Goal: Task Accomplishment & Management: Complete application form

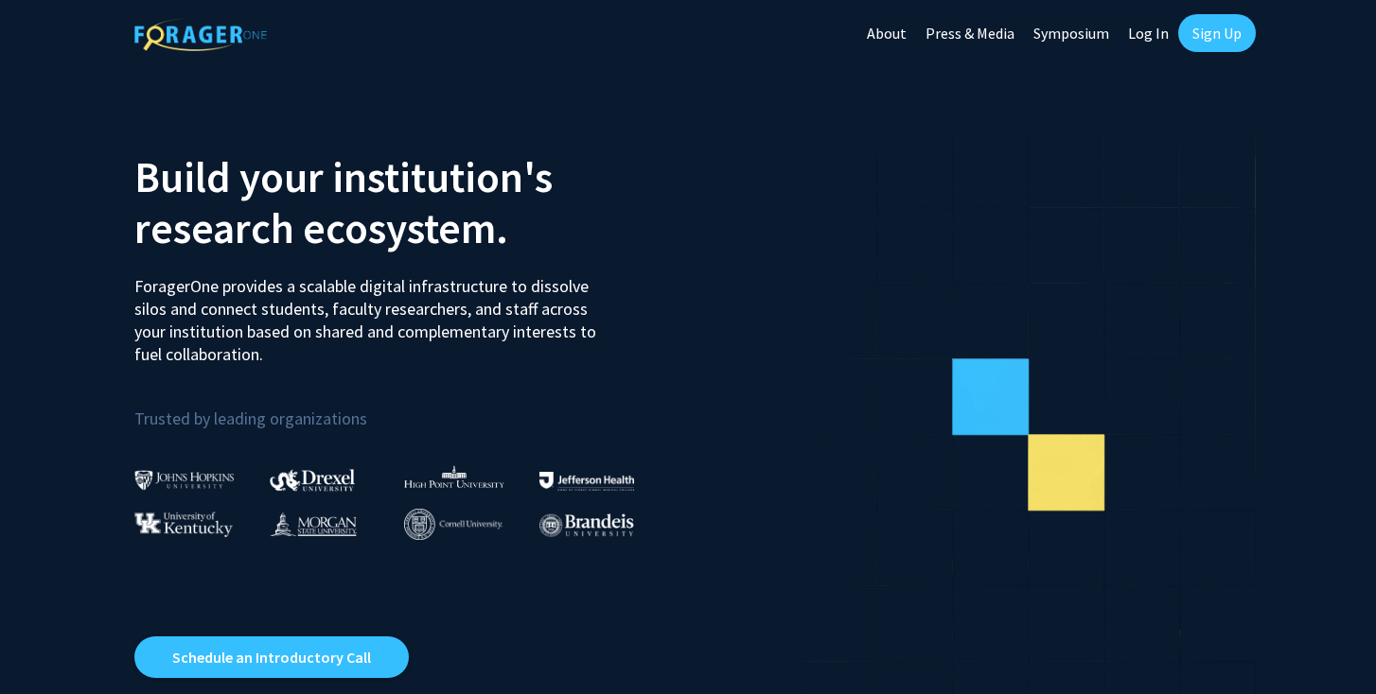
click at [1208, 42] on link "Sign Up" at bounding box center [1217, 33] width 78 height 38
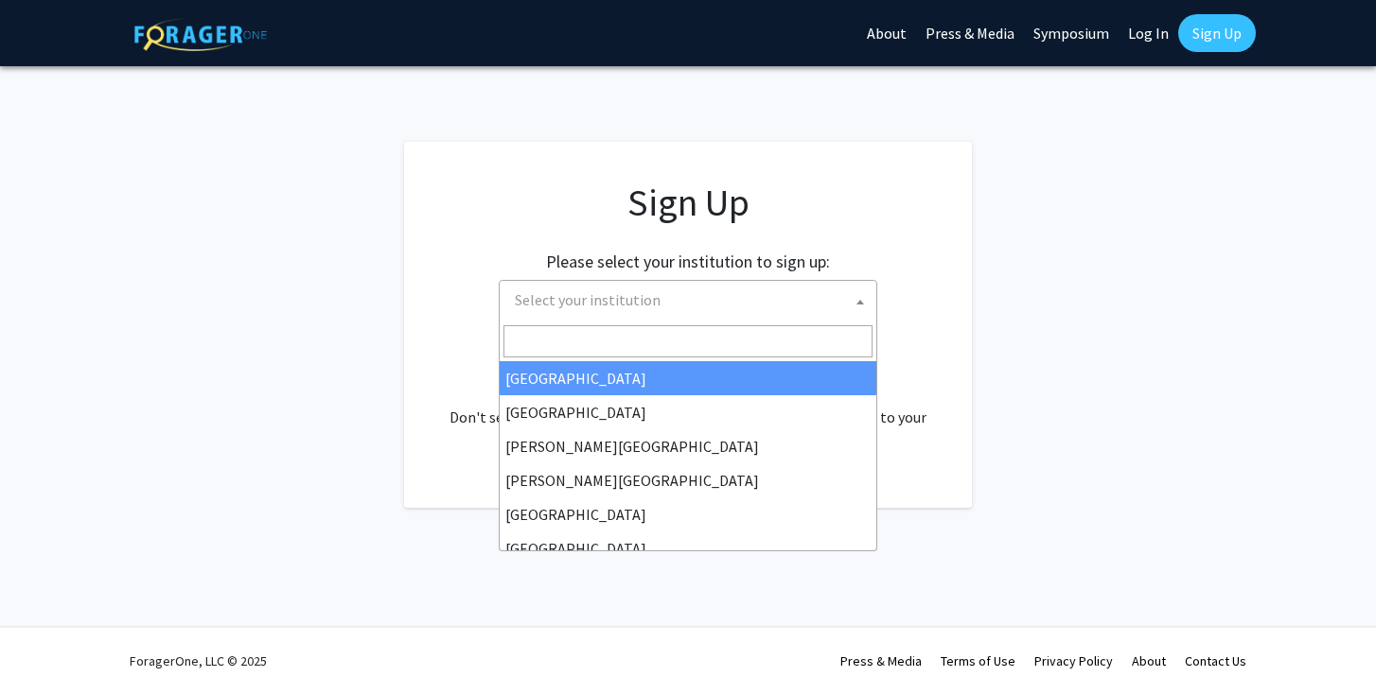
click at [825, 296] on span "Select your institution" at bounding box center [691, 300] width 369 height 39
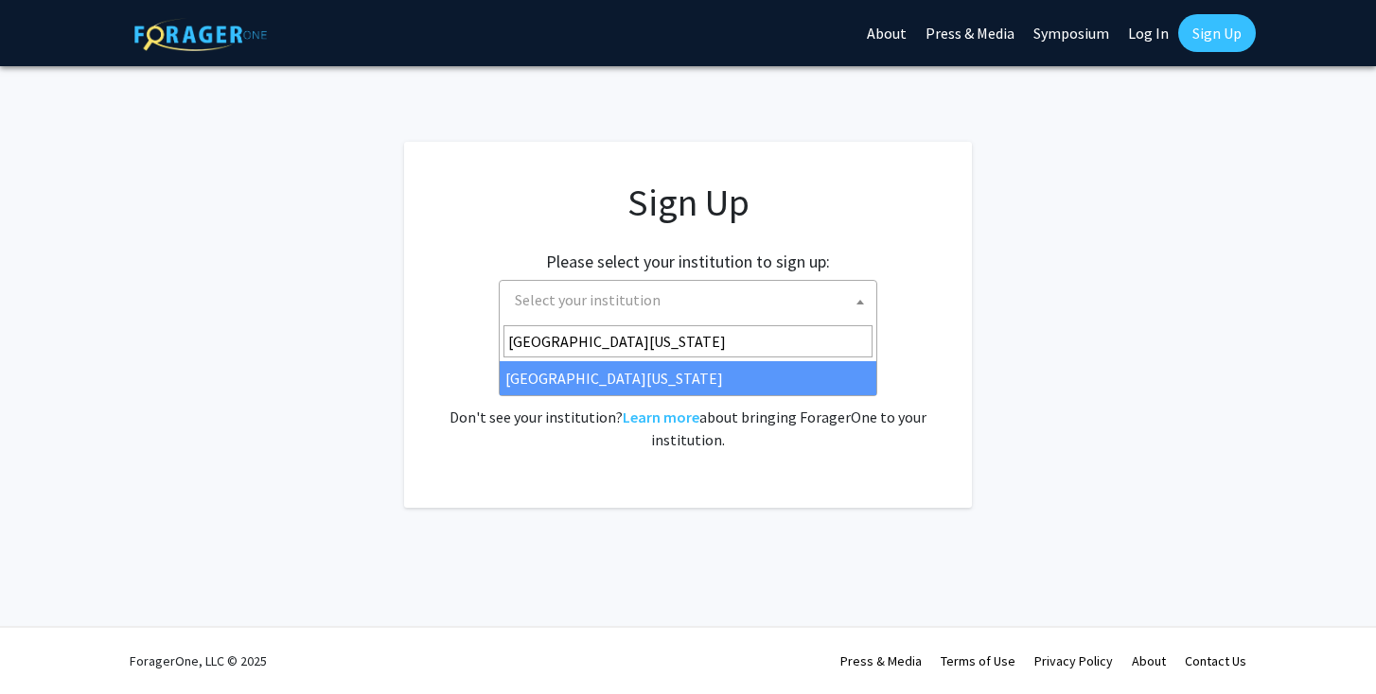
type input "[GEOGRAPHIC_DATA][US_STATE]"
select select "33"
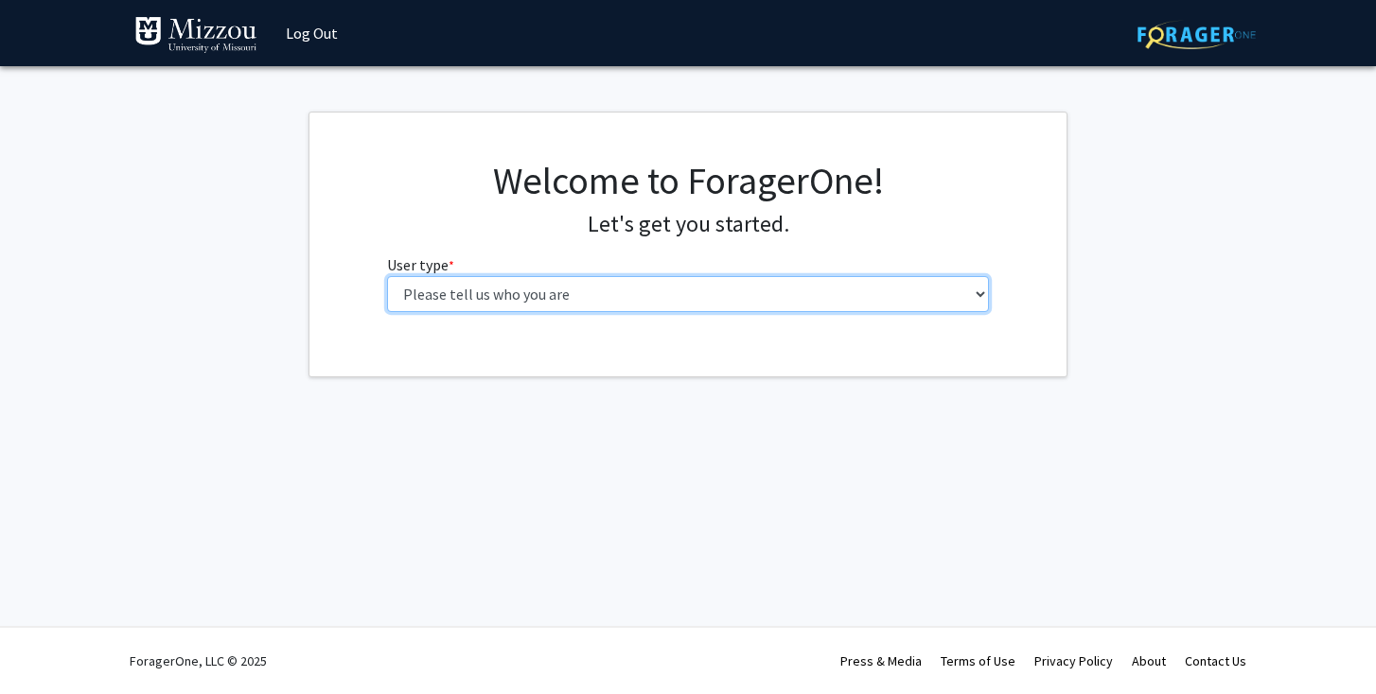
select select "1: undergrad"
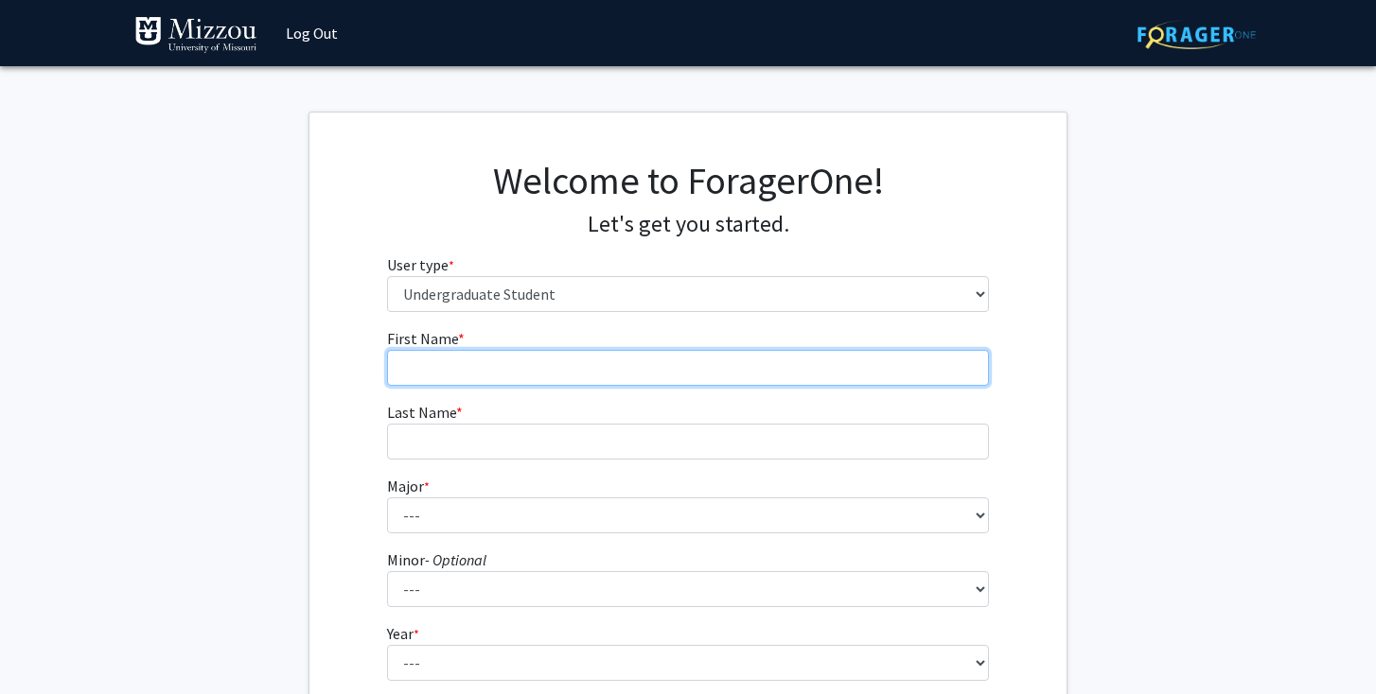
click at [635, 360] on input "First Name * required" at bounding box center [688, 368] width 603 height 36
type input "Luke"
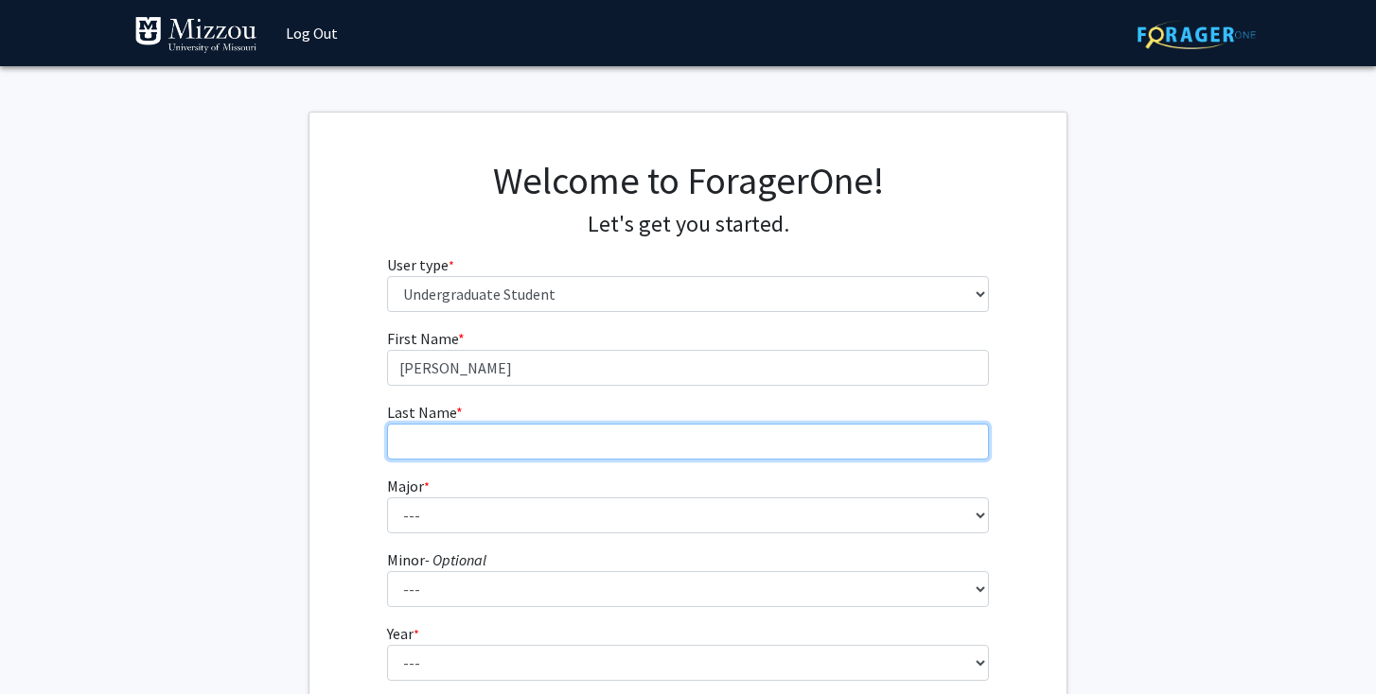
click at [671, 433] on input "Last Name * required" at bounding box center [688, 442] width 603 height 36
type input "Milledge"
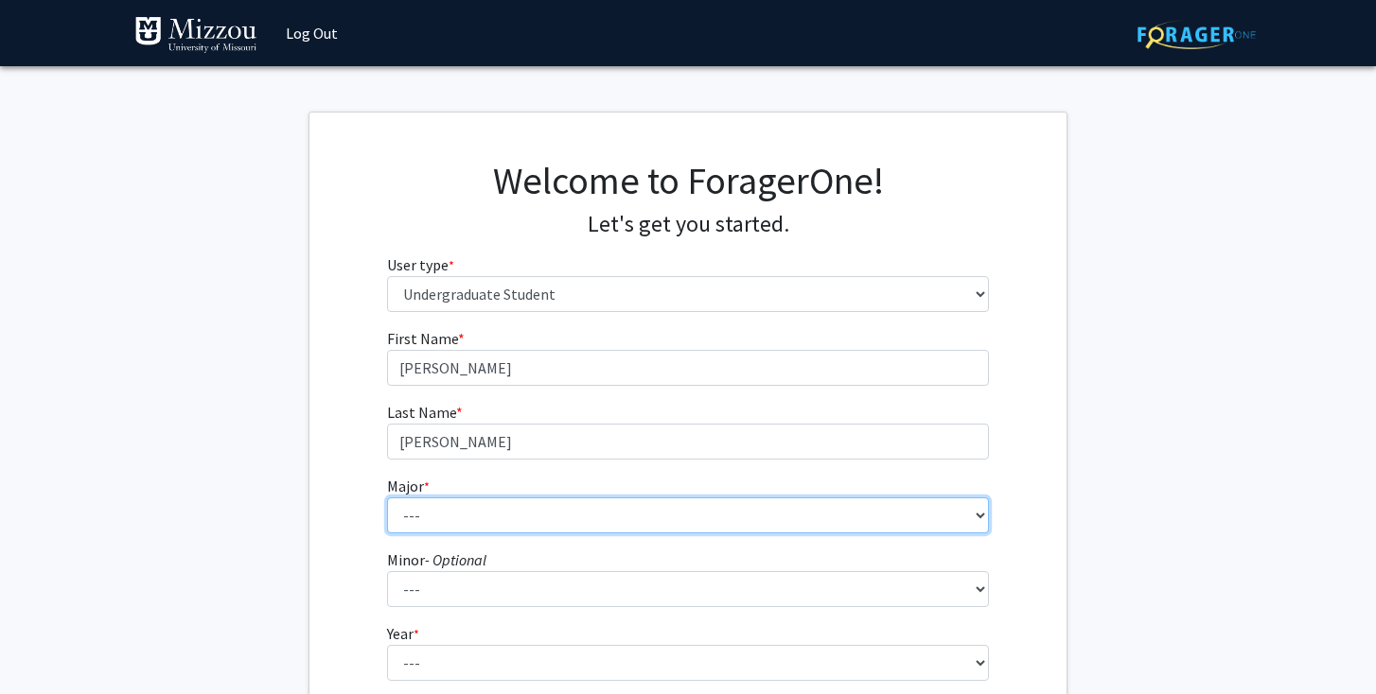
select select "14: 2503"
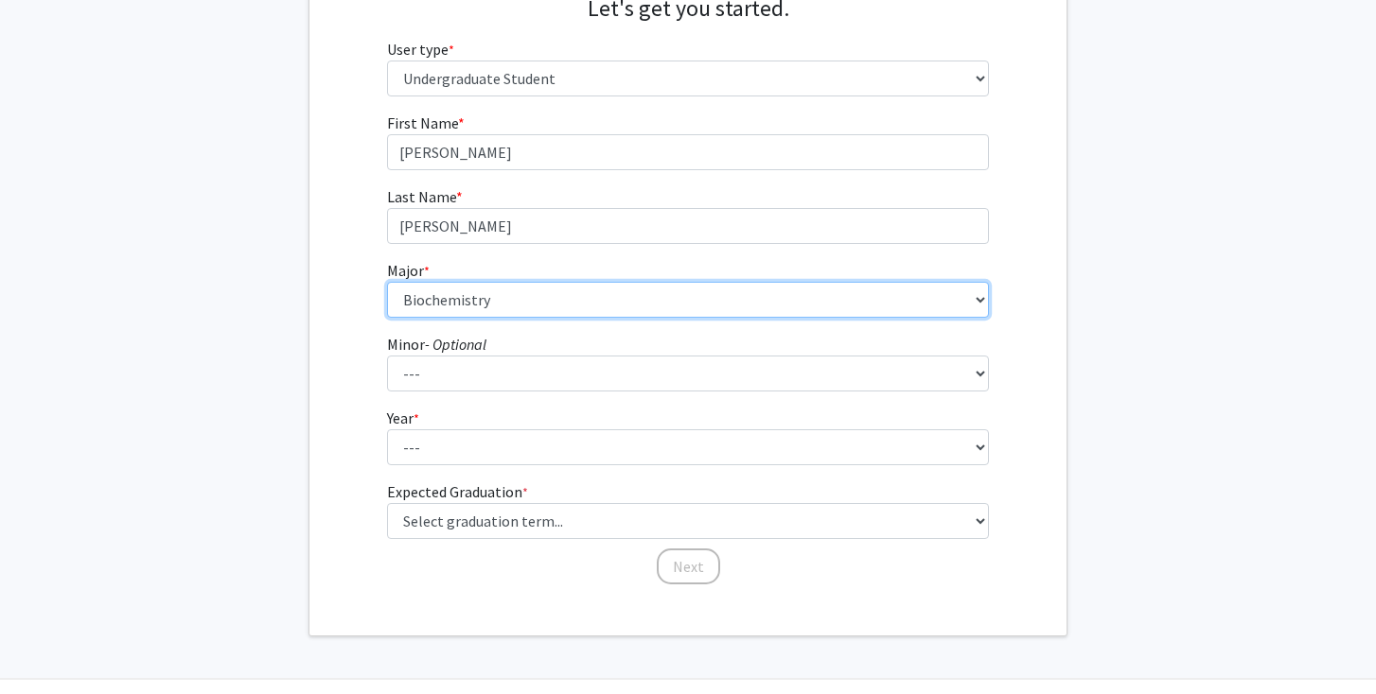
scroll to position [217, 0]
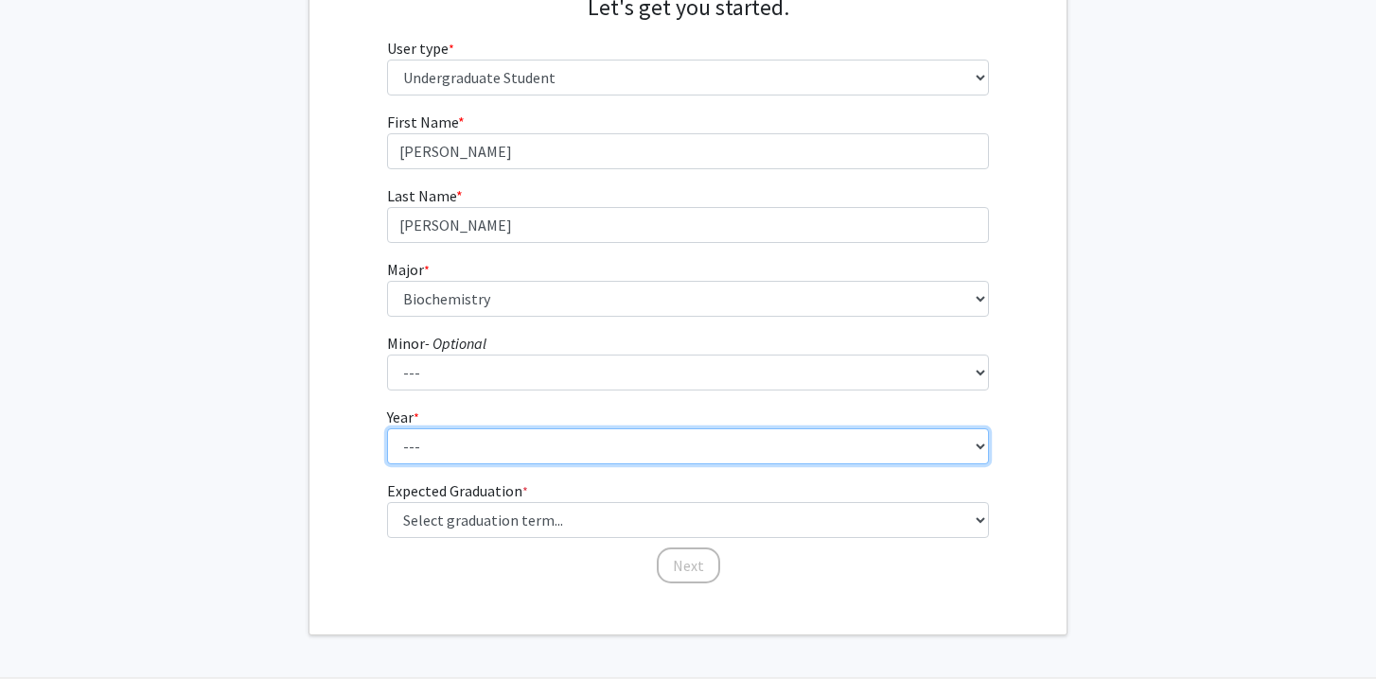
select select "1: first-year"
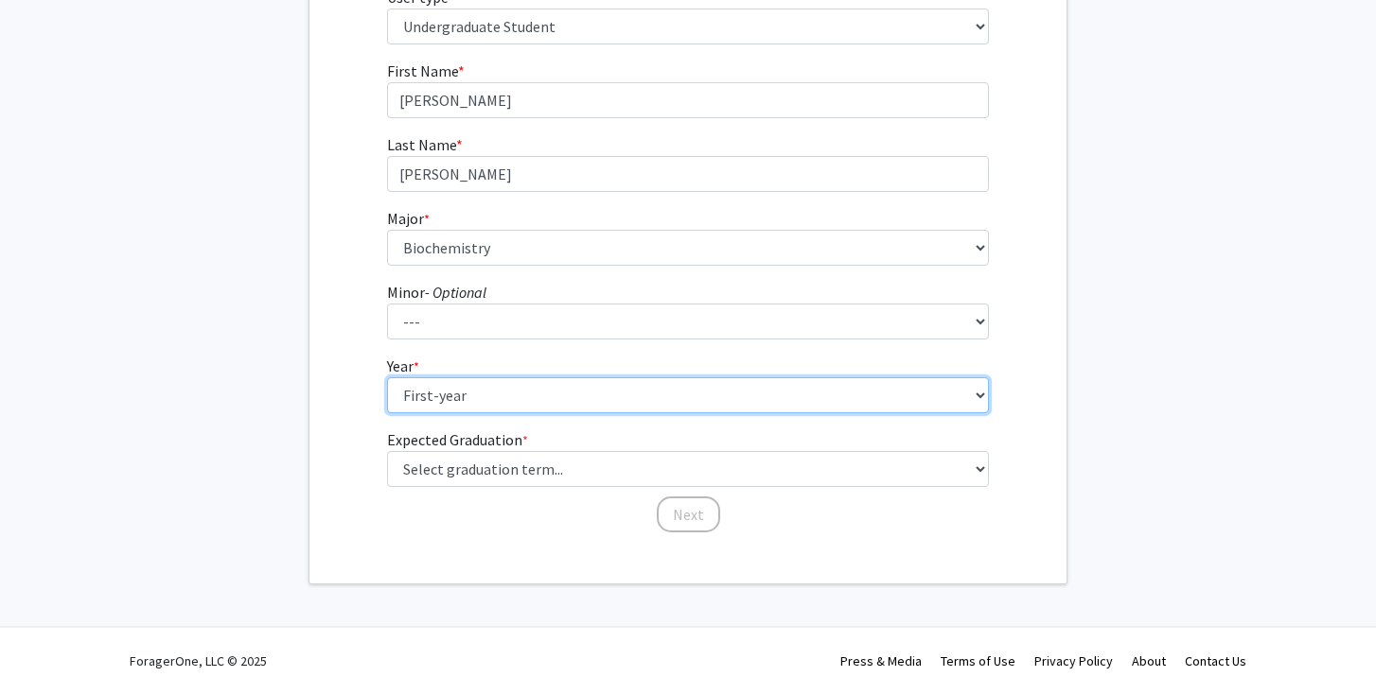
scroll to position [267, 0]
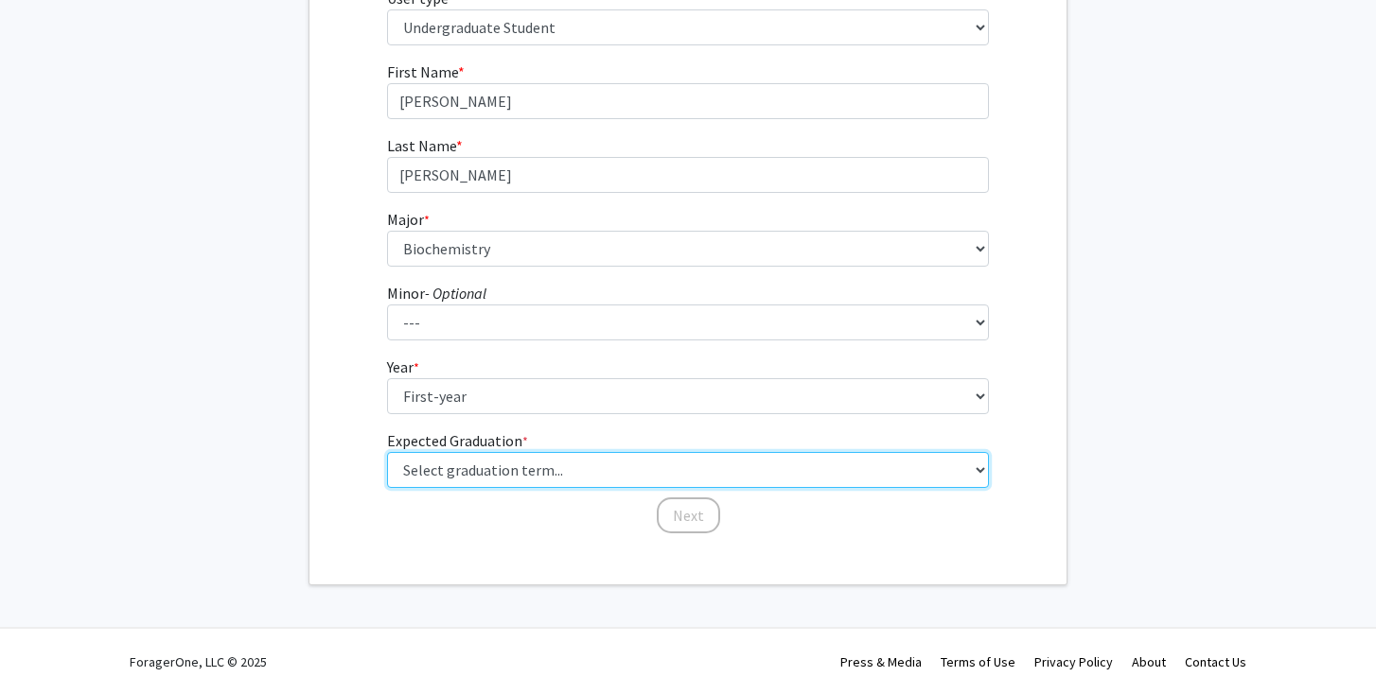
click at [937, 467] on select "Select graduation term... Spring 2025 Summer 2025 Fall 2025 Winter 2025 Spring …" at bounding box center [688, 470] width 603 height 36
select select "17: spring_2029"
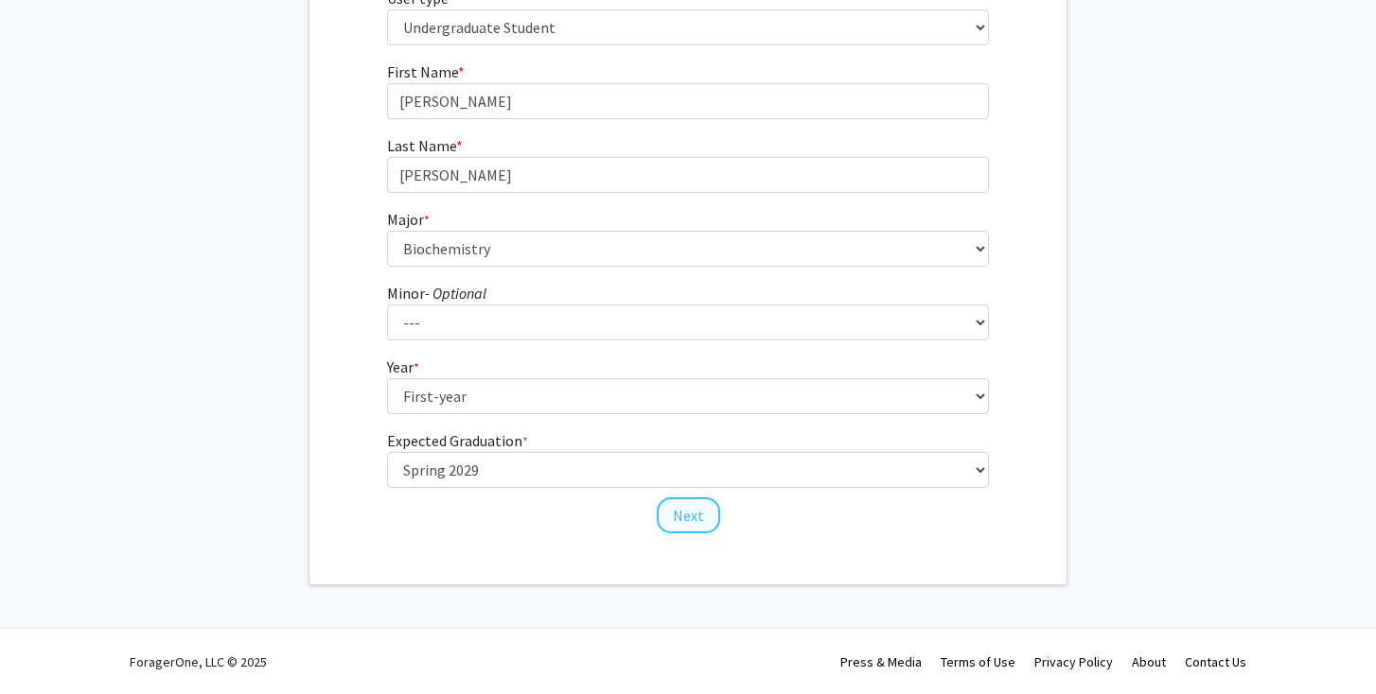
click at [690, 511] on button "Next" at bounding box center [688, 516] width 63 height 36
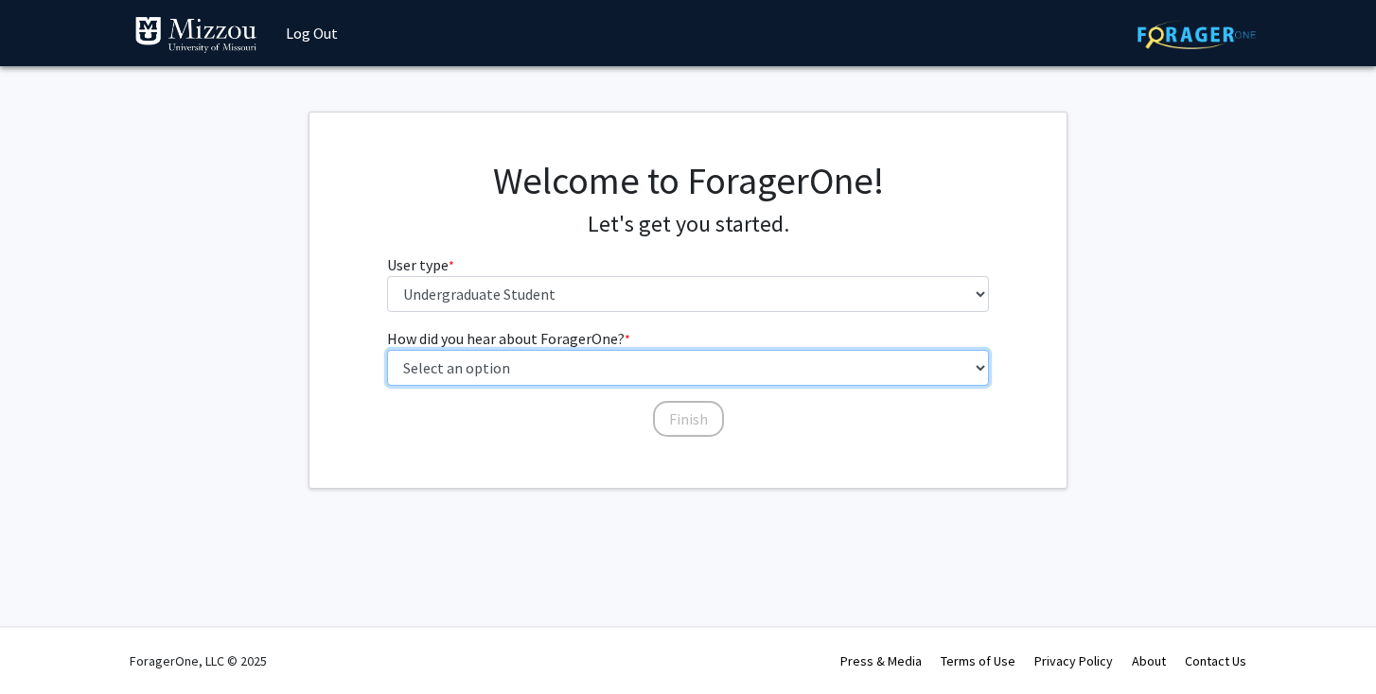
select select "2: faculty_recommendation"
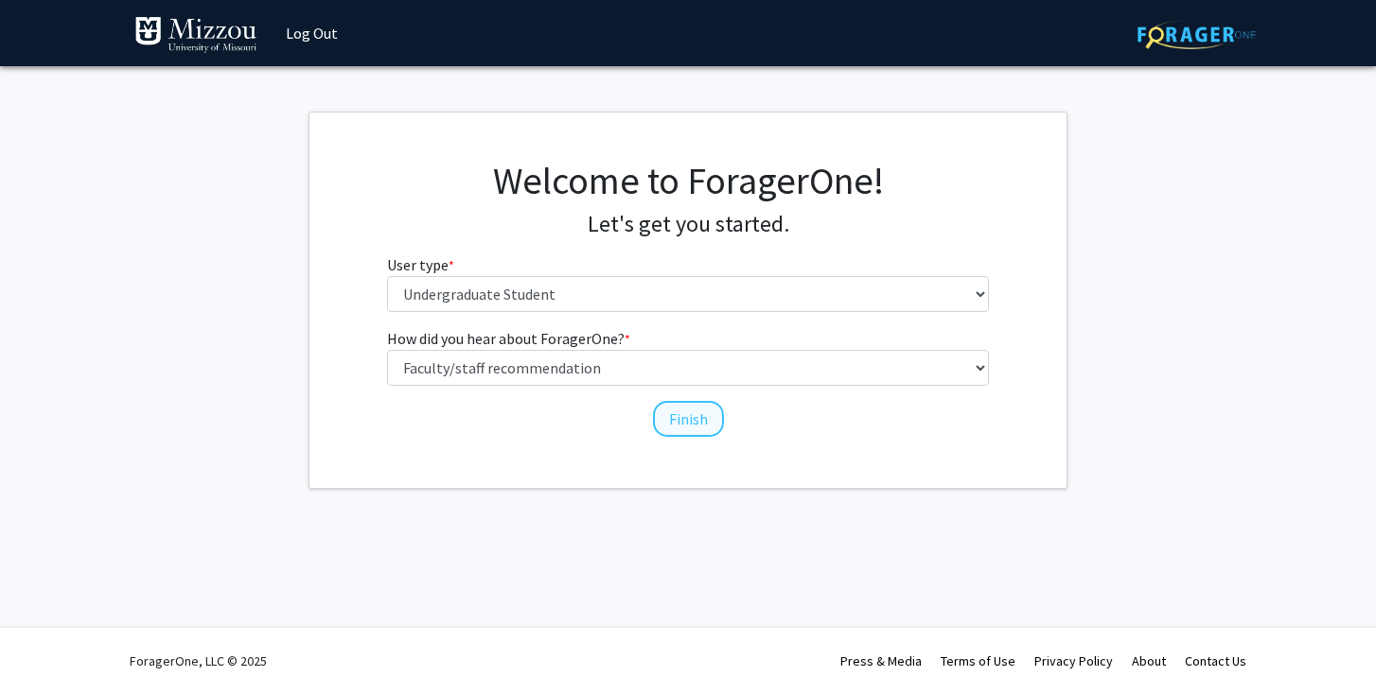
click at [698, 420] on button "Finish" at bounding box center [688, 419] width 71 height 36
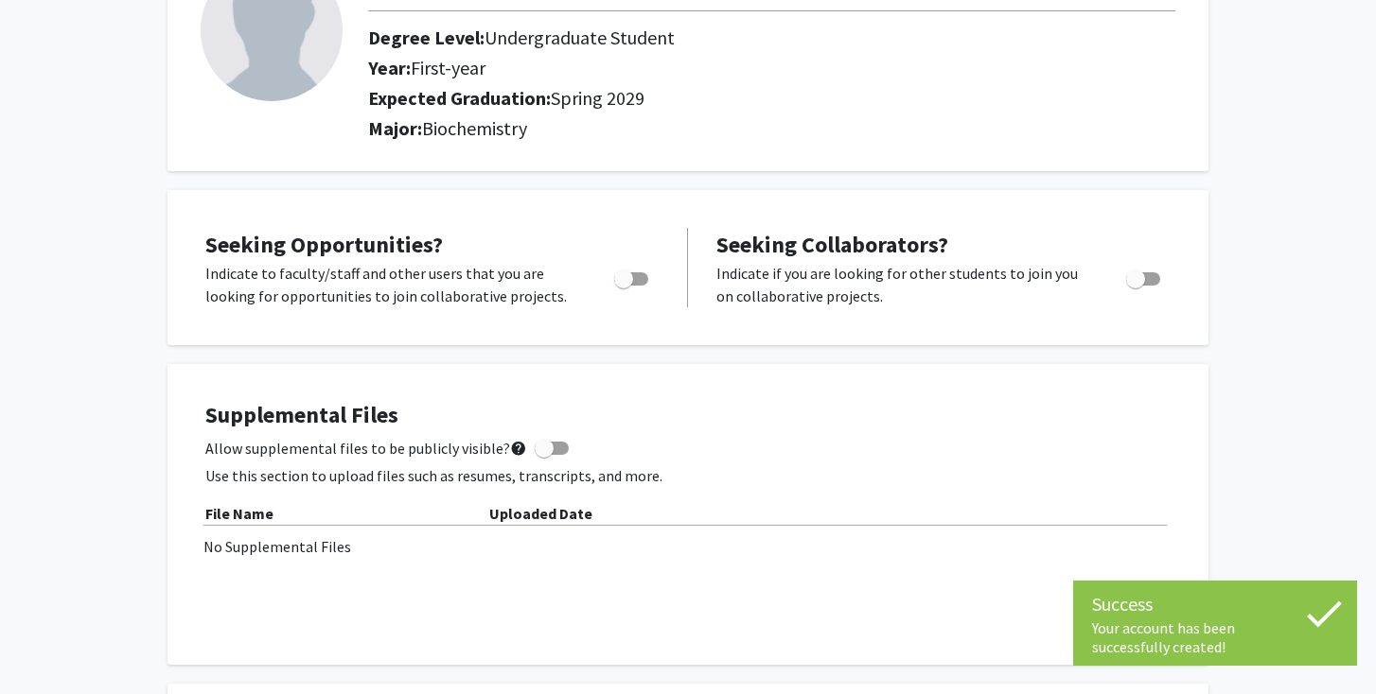
scroll to position [167, 0]
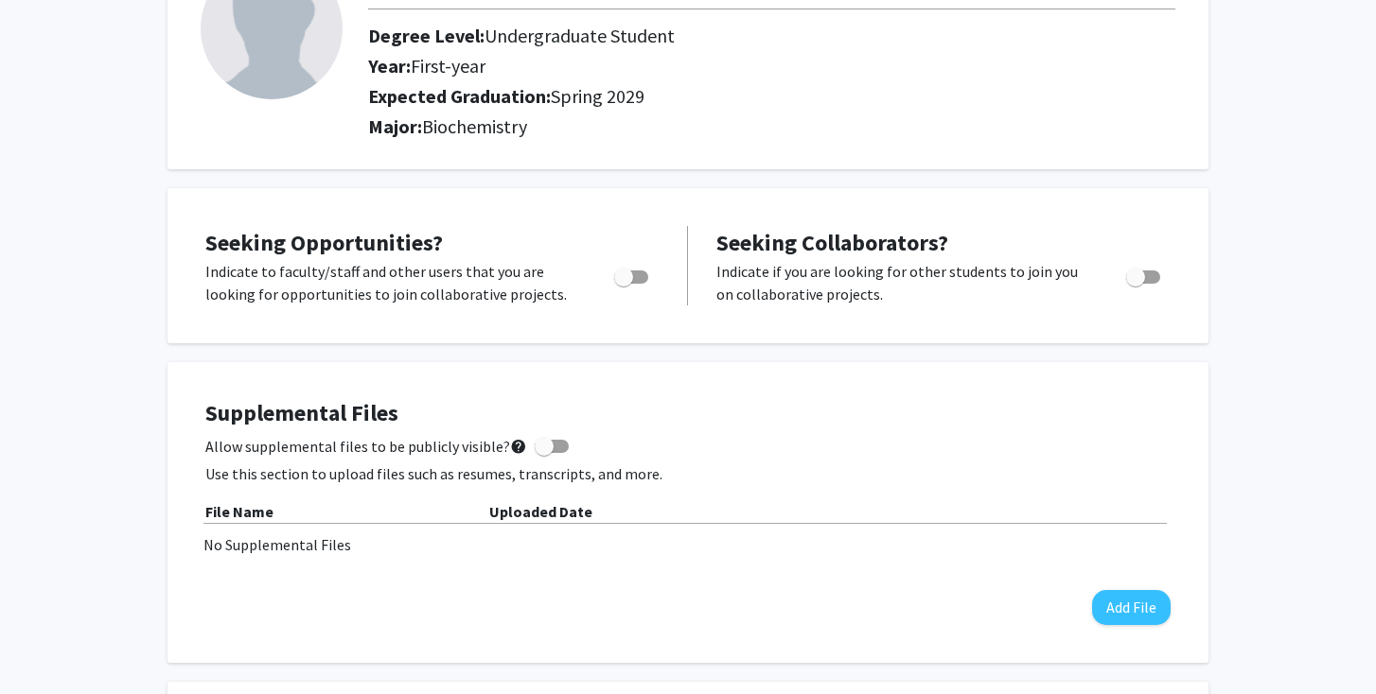
click at [625, 284] on span "Toggle" at bounding box center [623, 277] width 19 height 19
click at [623, 284] on input "Are you actively seeking opportunities?" at bounding box center [622, 284] width 1 height 1
checkbox input "true"
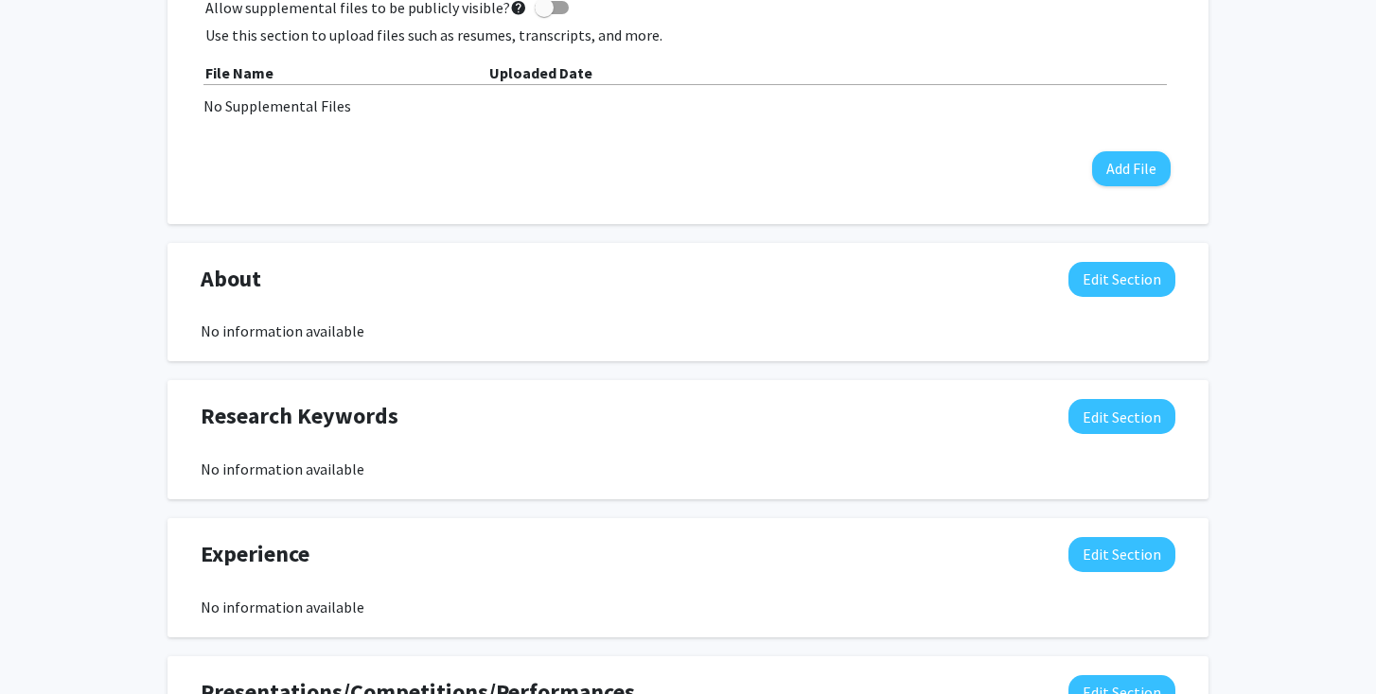
scroll to position [606, 0]
click at [1101, 281] on button "Edit Section" at bounding box center [1121, 279] width 107 height 35
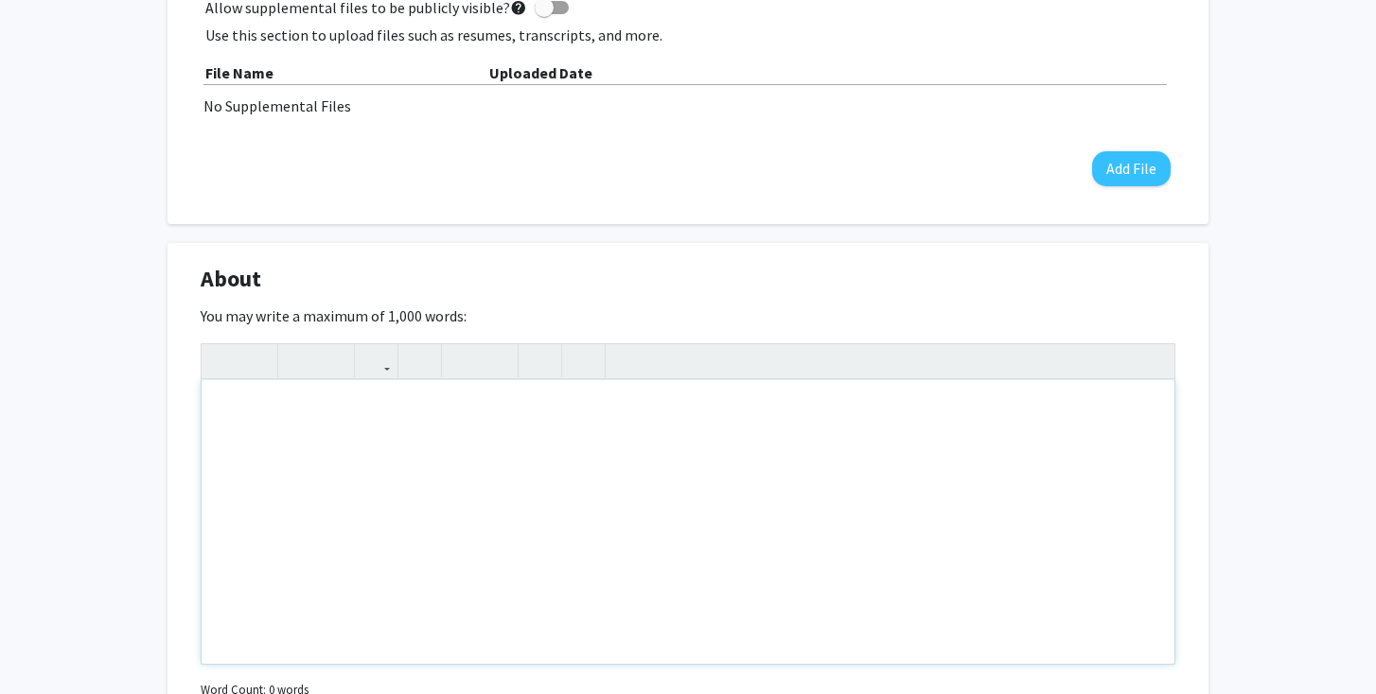
click at [820, 397] on div "Note to users with screen readers: Please deactivate our accessibility plugin f…" at bounding box center [688, 522] width 973 height 284
click at [424, 417] on div "My name is Luke Milledge, I am a biochemistry" at bounding box center [688, 522] width 973 height 284
click at [614, 405] on div "My name is Luke Milledge, I am a first year biochemistry" at bounding box center [688, 522] width 973 height 284
click at [936, 417] on div "My name is Luke Milledge, I am a first year biochemistry major with heavy inter…" at bounding box center [688, 522] width 973 height 284
click at [907, 471] on div "My name is Luke Milledge, I am a first year biochemistry major with heavy inter…" at bounding box center [688, 522] width 973 height 284
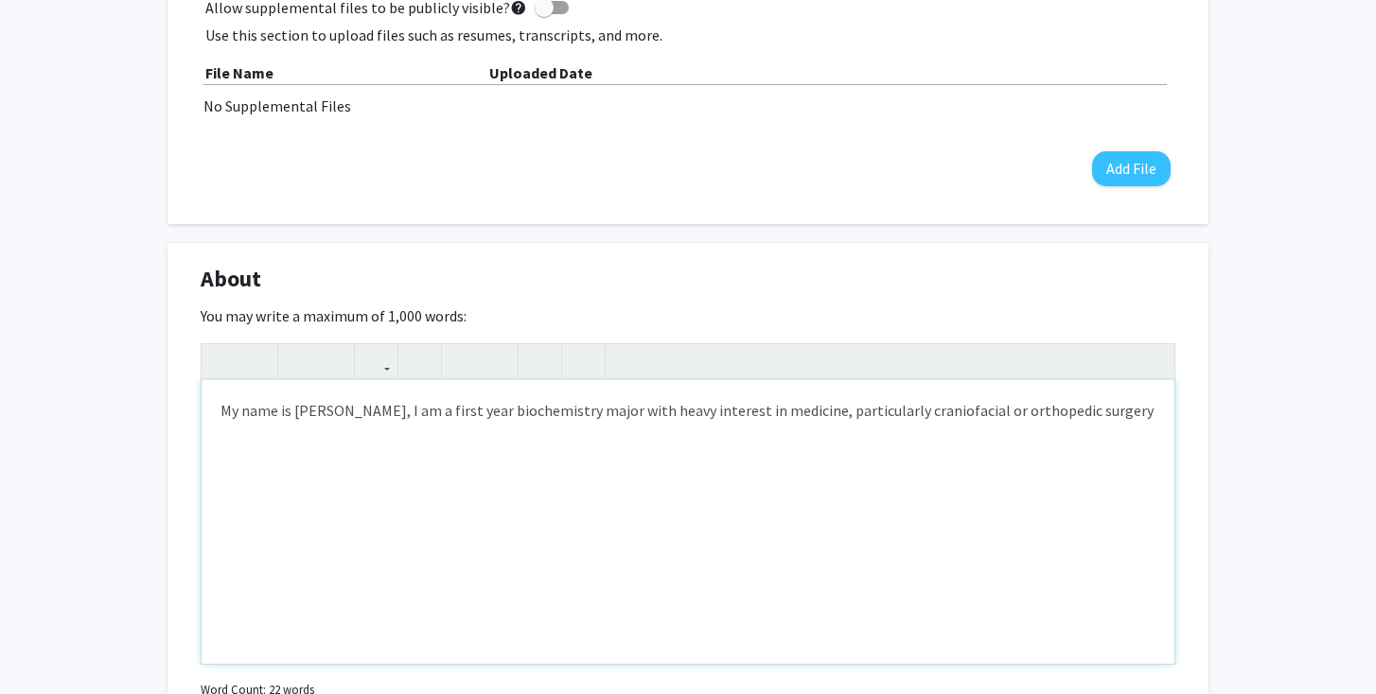
click at [982, 415] on div "My name is Luke Milledge, I am a first year biochemistry major with heavy inter…" at bounding box center [688, 522] width 973 height 284
click at [1131, 414] on div "My name is Luke Milledge, I am a first year biochemistry major with heavy inter…" at bounding box center [688, 522] width 973 height 284
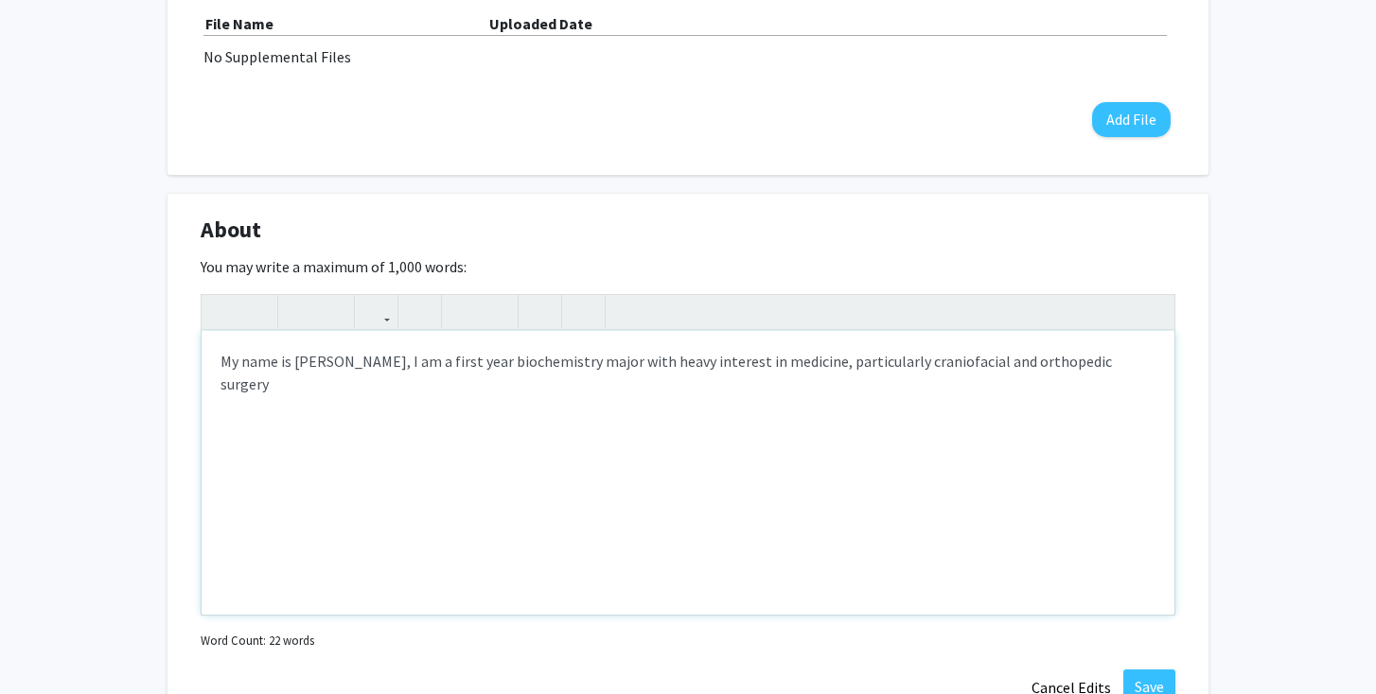
scroll to position [656, 0]
type textarea "My name is Luke Milledge, I am a first year biochemistry major with heavy inter…"
click at [1129, 384] on div "My name is Luke Milledge, I am a first year biochemistry major with heavy inter…" at bounding box center [688, 473] width 973 height 284
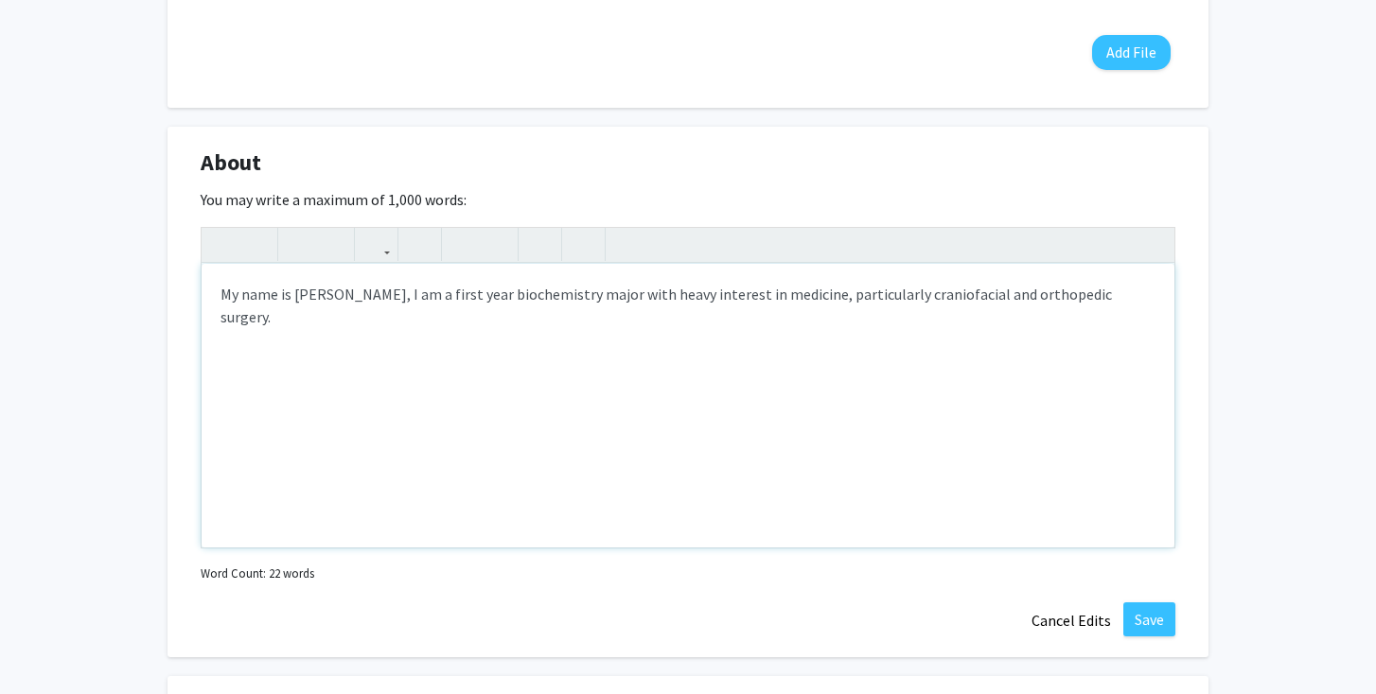
scroll to position [729, 0]
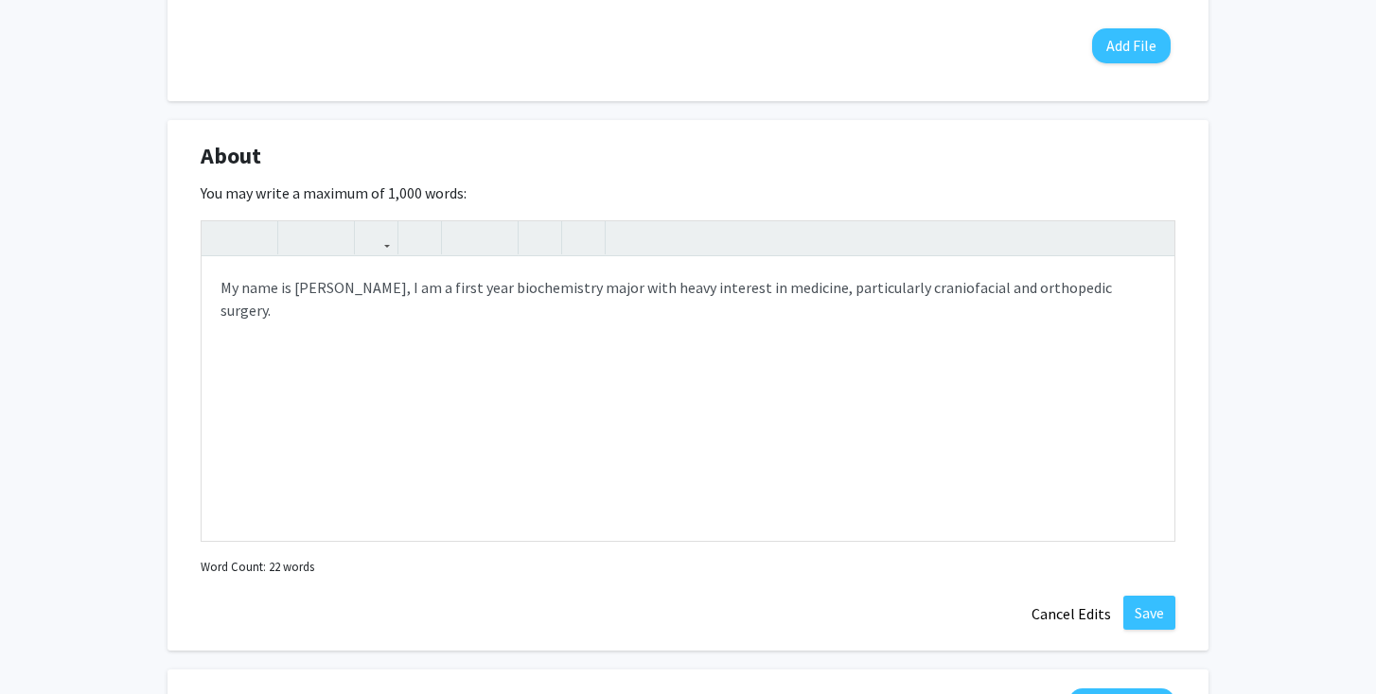
click at [1145, 597] on div "About Edit Section You may write a maximum of 1,000 words: My name is Luke Mill…" at bounding box center [687, 386] width 1041 height 532
click at [1147, 610] on button "Save" at bounding box center [1149, 613] width 52 height 34
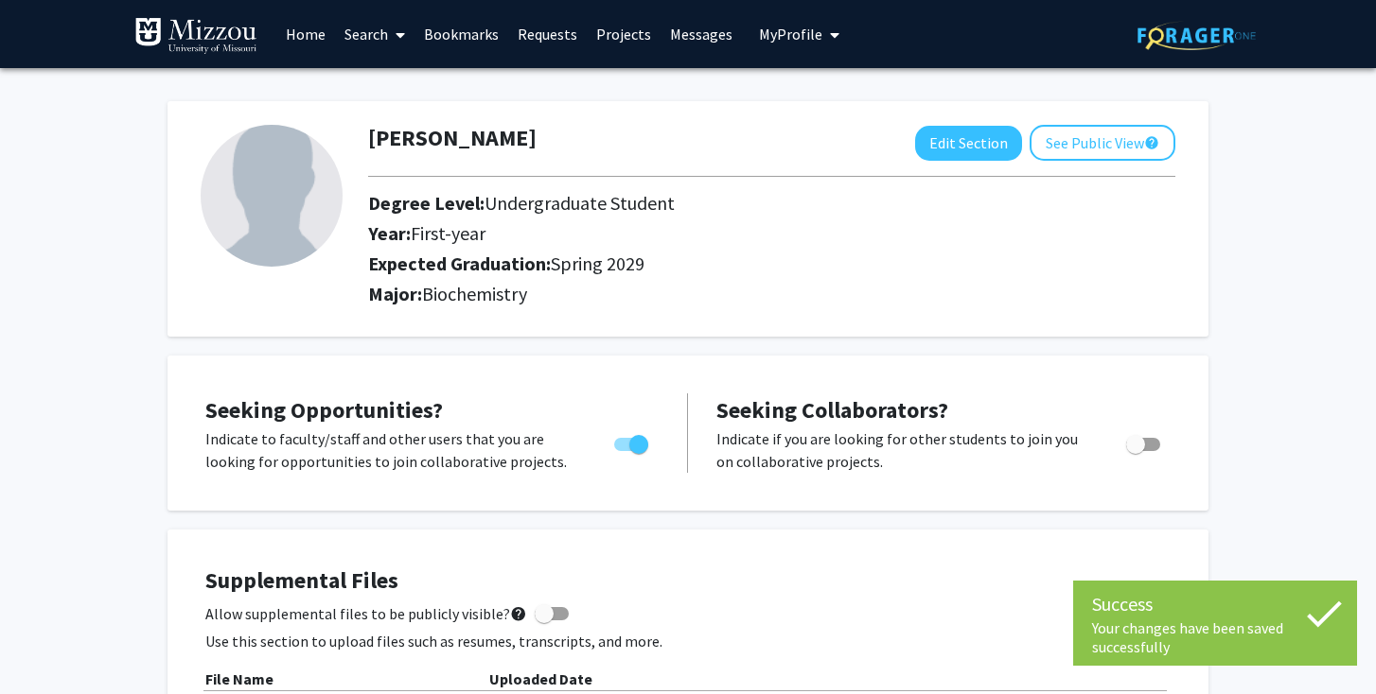
scroll to position [0, 0]
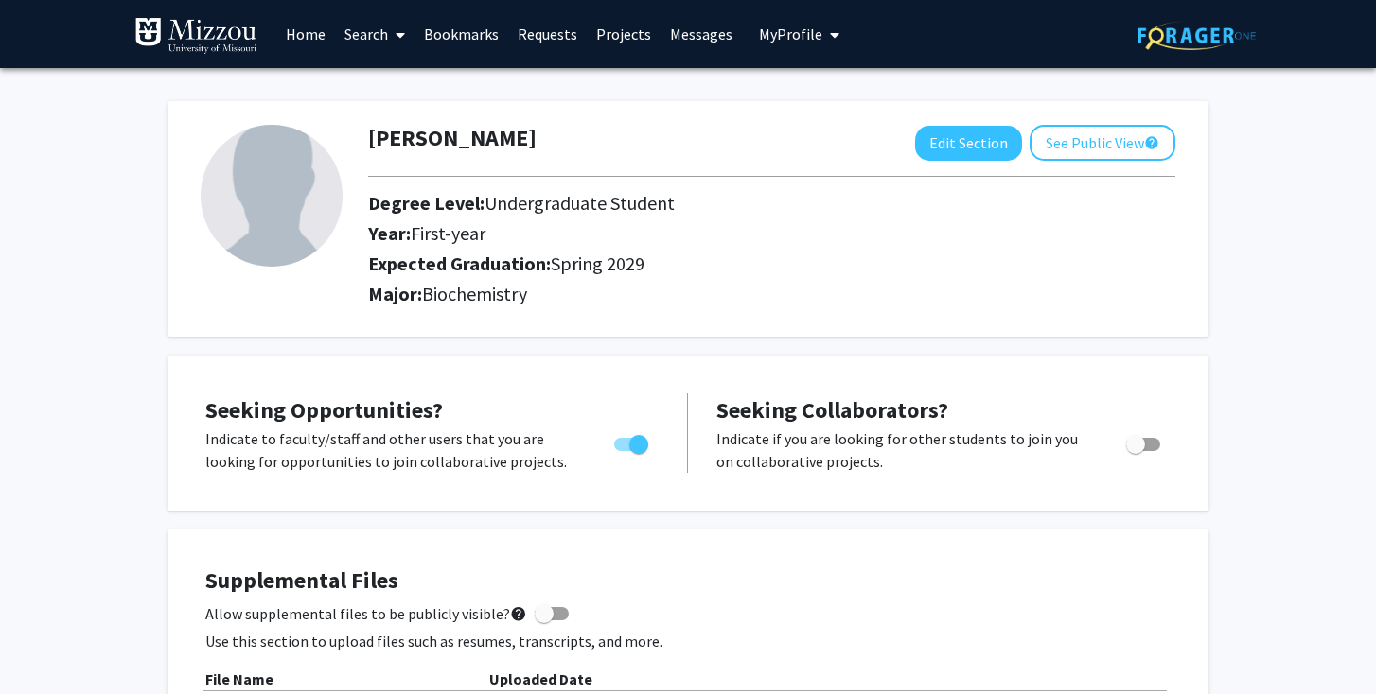
click at [377, 29] on link "Search" at bounding box center [374, 34] width 79 height 66
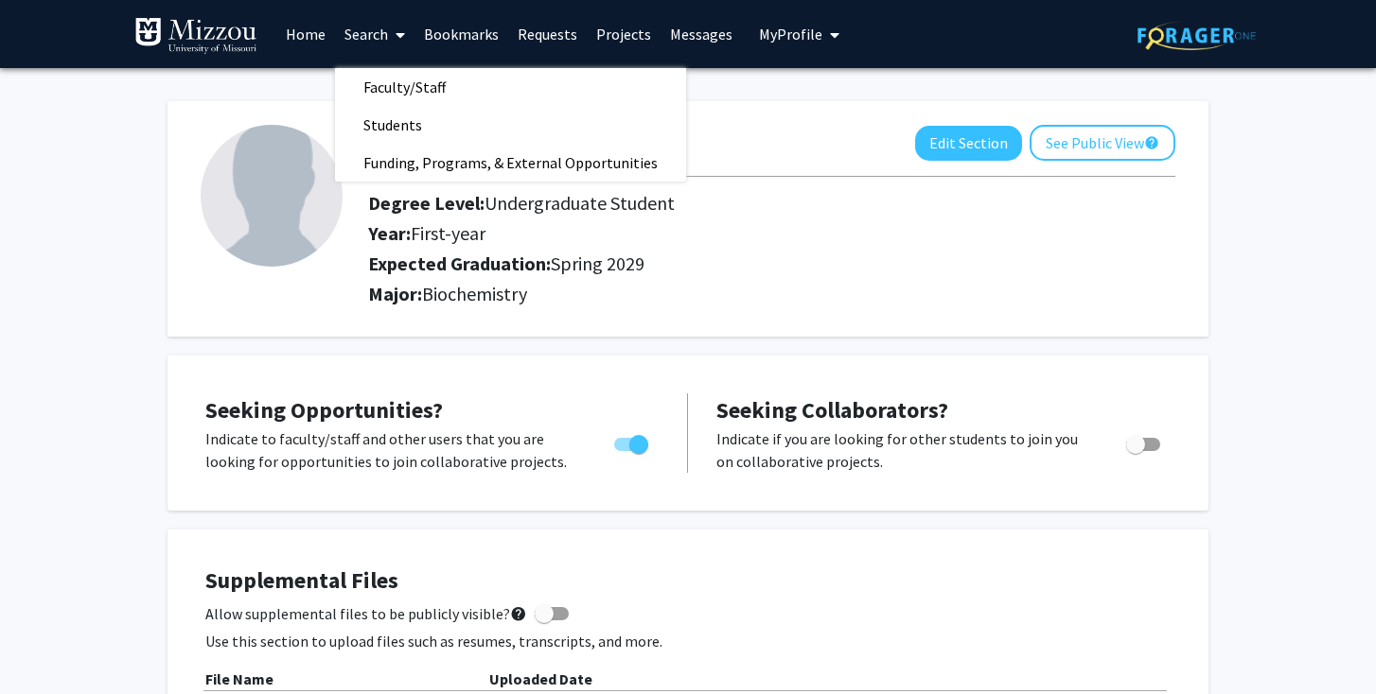
click at [308, 32] on link "Home" at bounding box center [305, 34] width 59 height 66
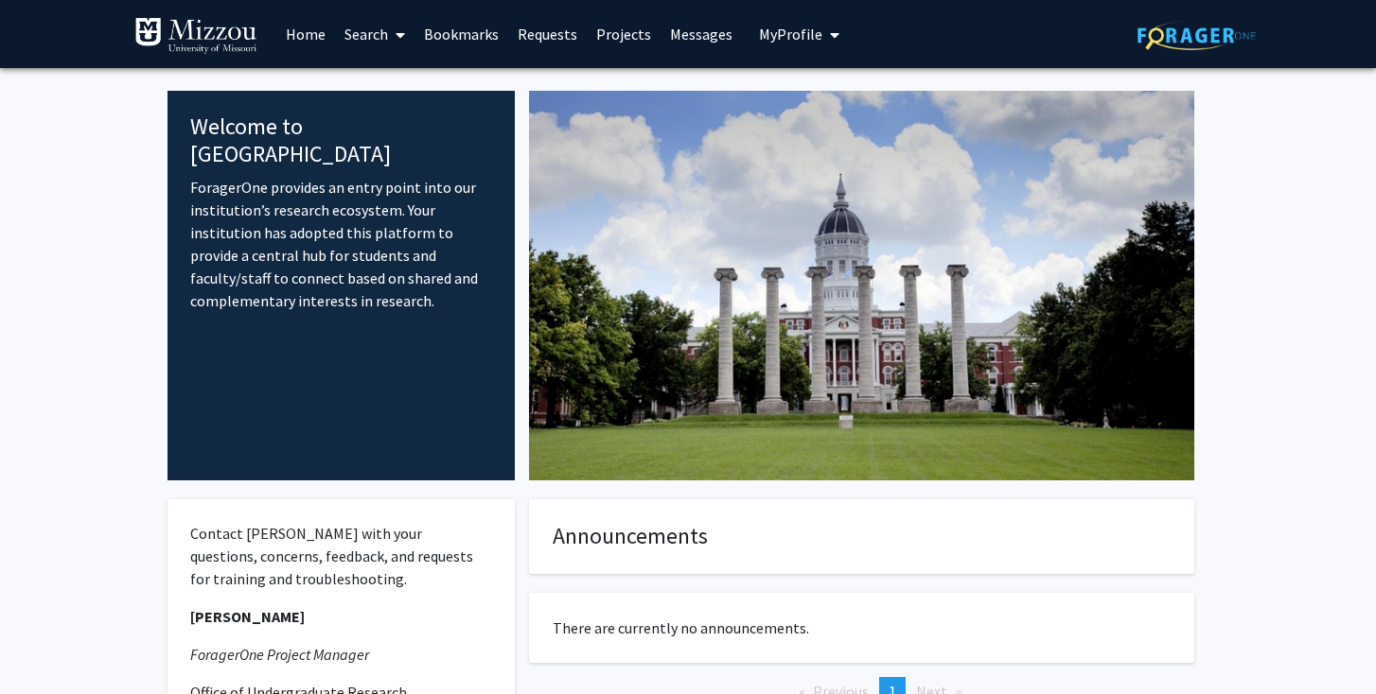
click at [351, 26] on link "Search" at bounding box center [374, 34] width 79 height 66
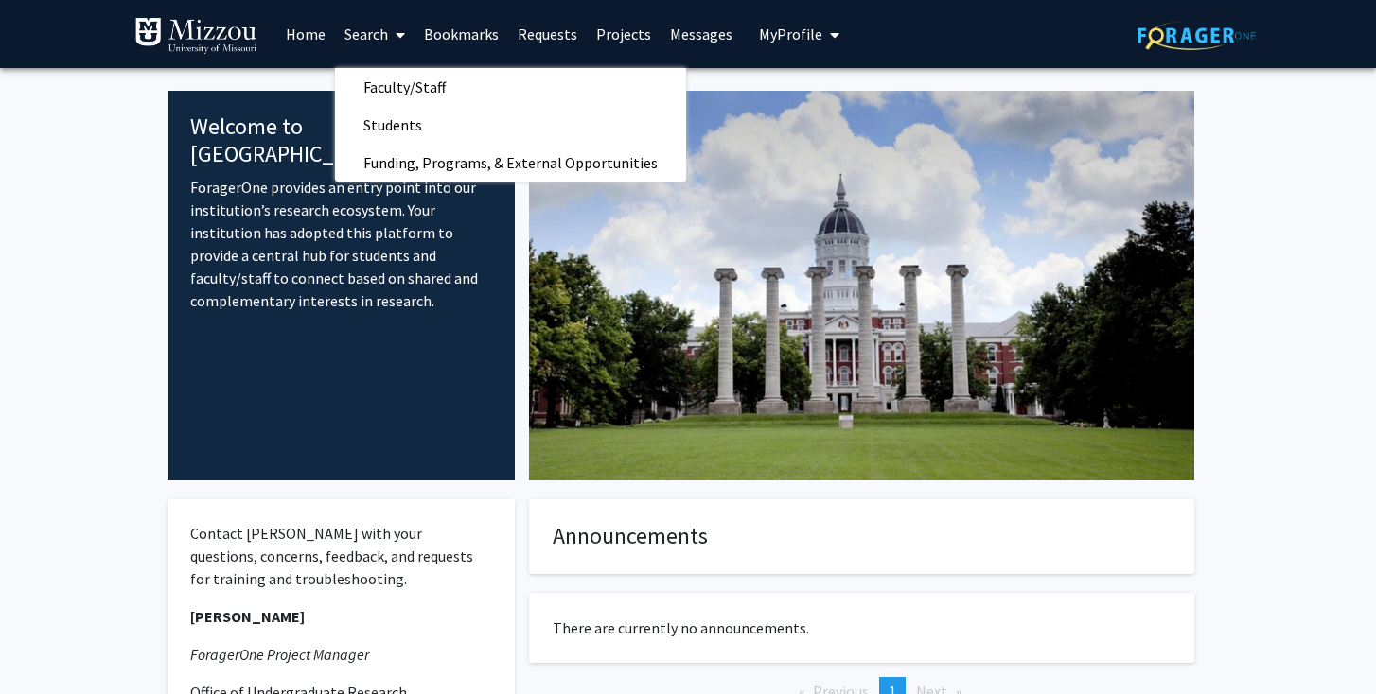
click at [608, 38] on link "Projects" at bounding box center [624, 34] width 74 height 66
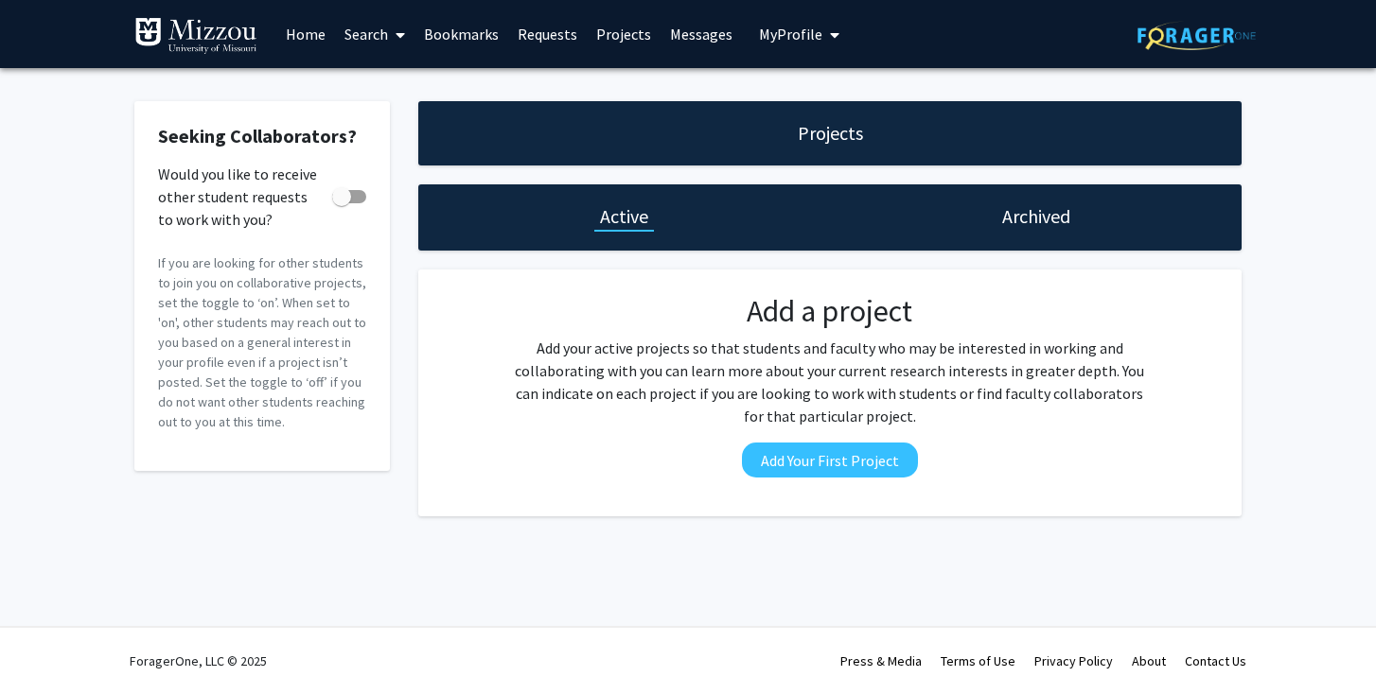
click at [371, 30] on link "Search" at bounding box center [374, 34] width 79 height 66
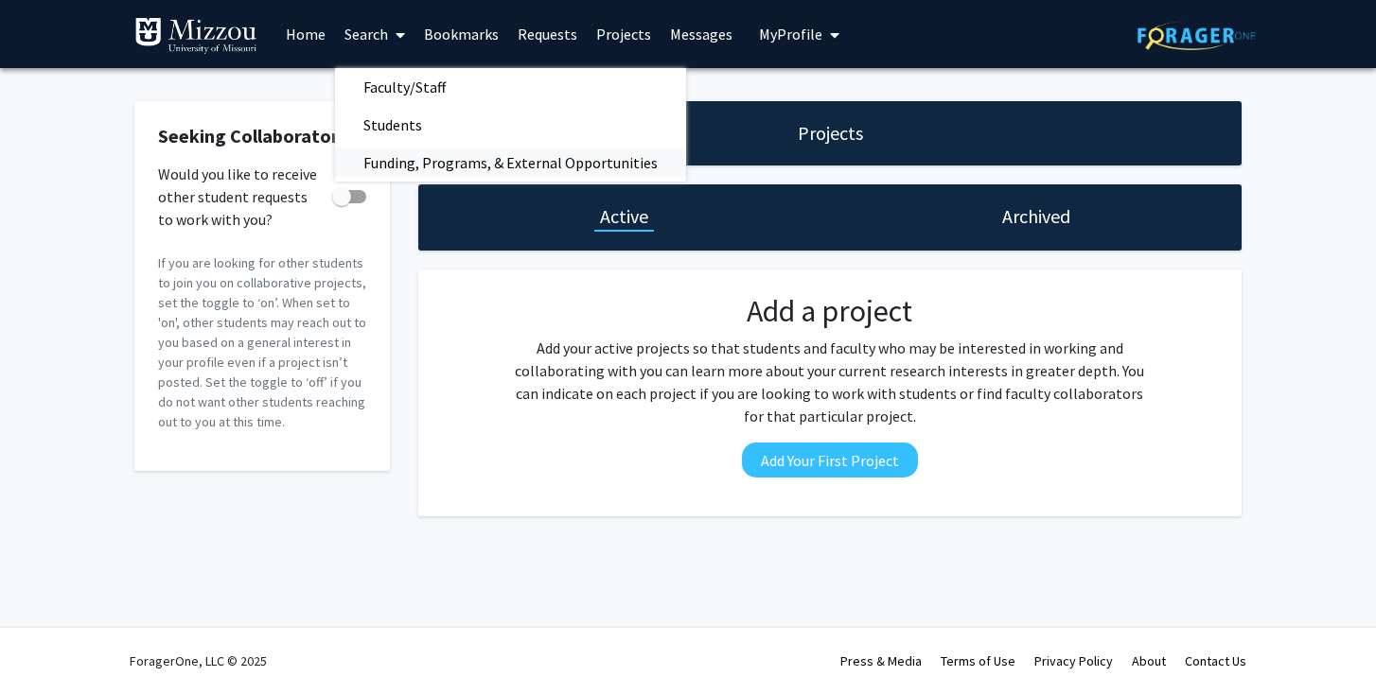
click at [449, 165] on span "Funding, Programs, & External Opportunities" at bounding box center [510, 163] width 351 height 38
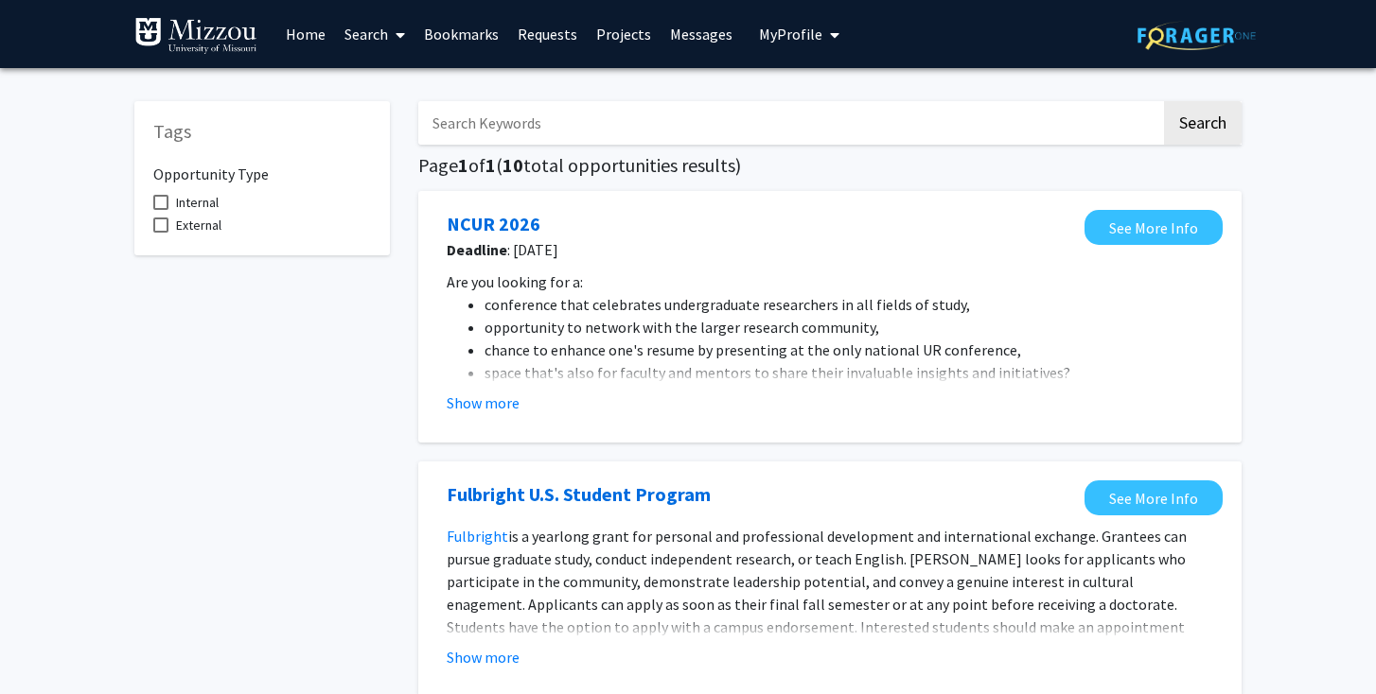
click at [298, 40] on link "Home" at bounding box center [305, 34] width 59 height 66
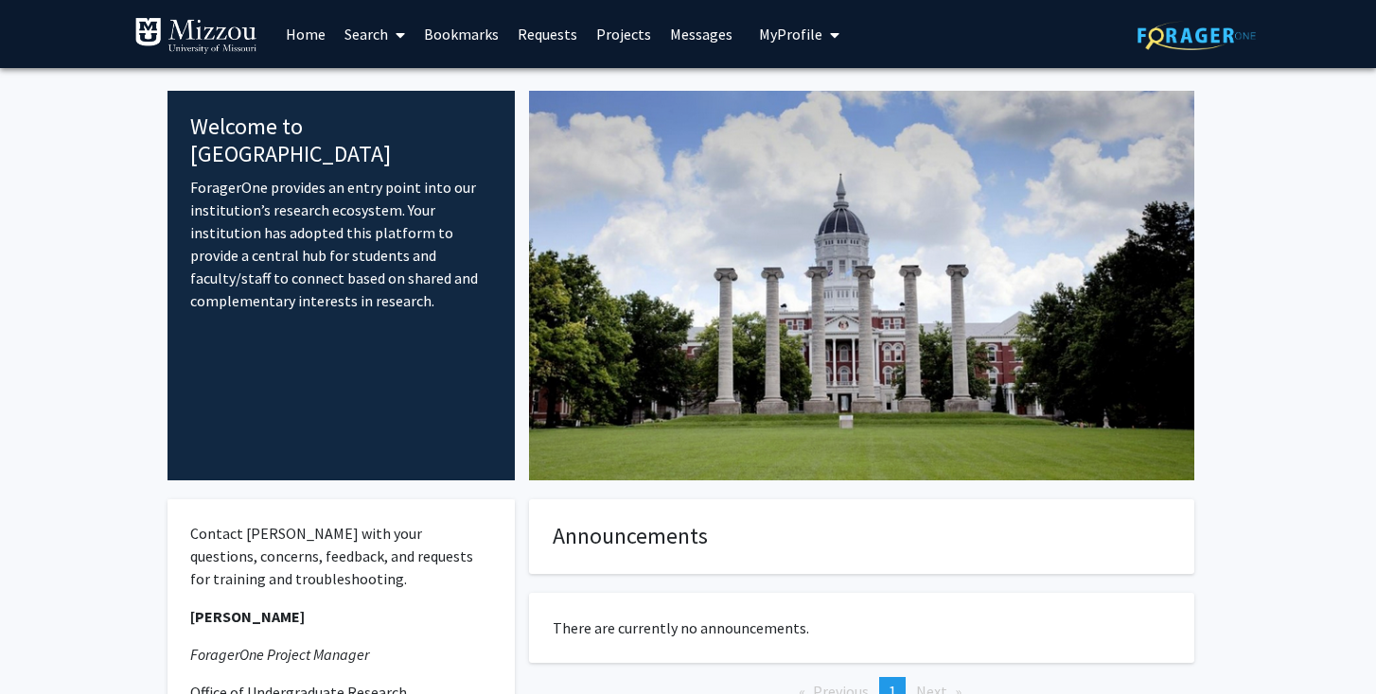
click at [385, 39] on link "Search" at bounding box center [374, 34] width 79 height 66
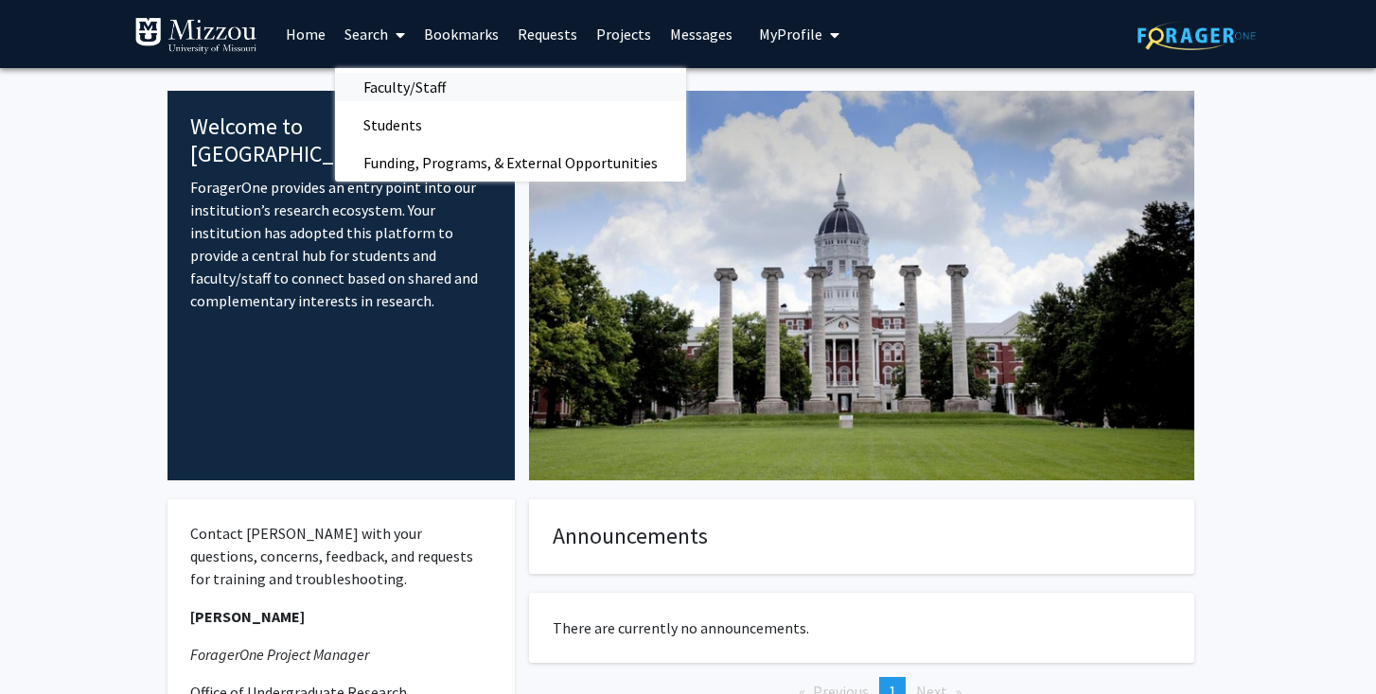
click at [435, 90] on span "Faculty/Staff" at bounding box center [404, 87] width 139 height 38
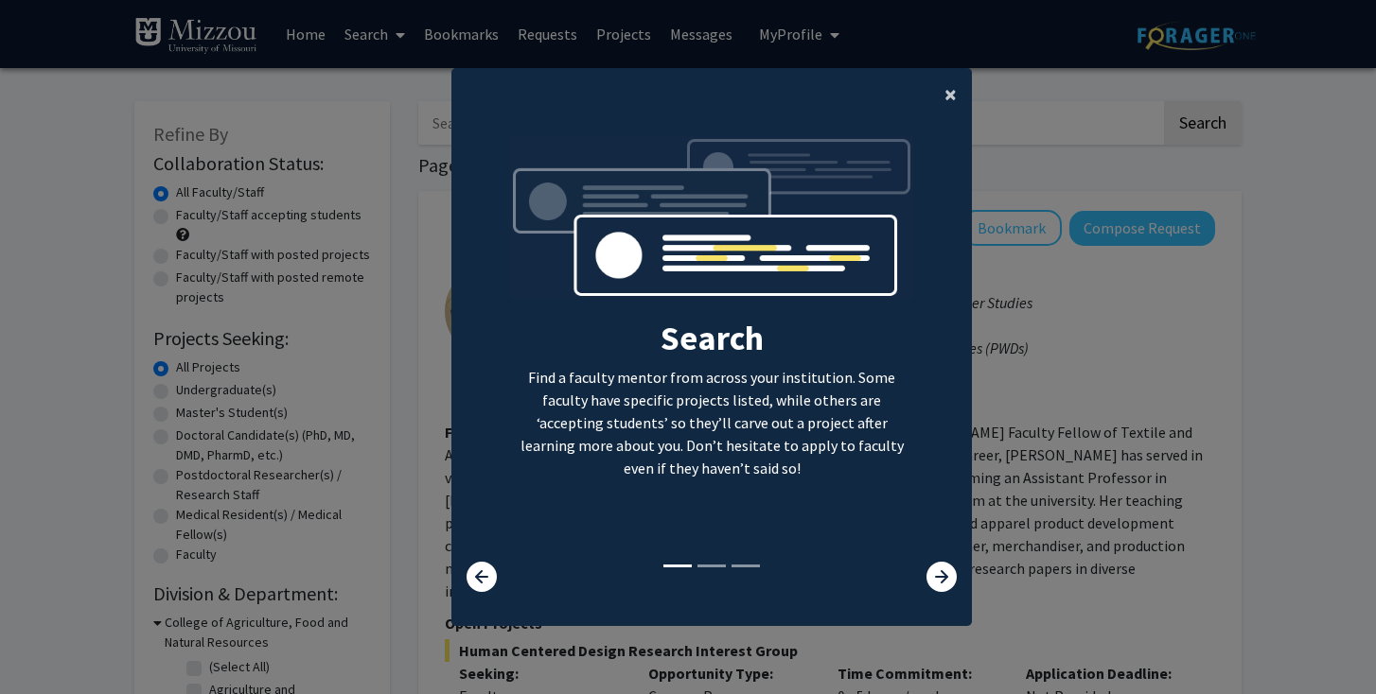
click at [946, 79] on span "×" at bounding box center [950, 93] width 12 height 29
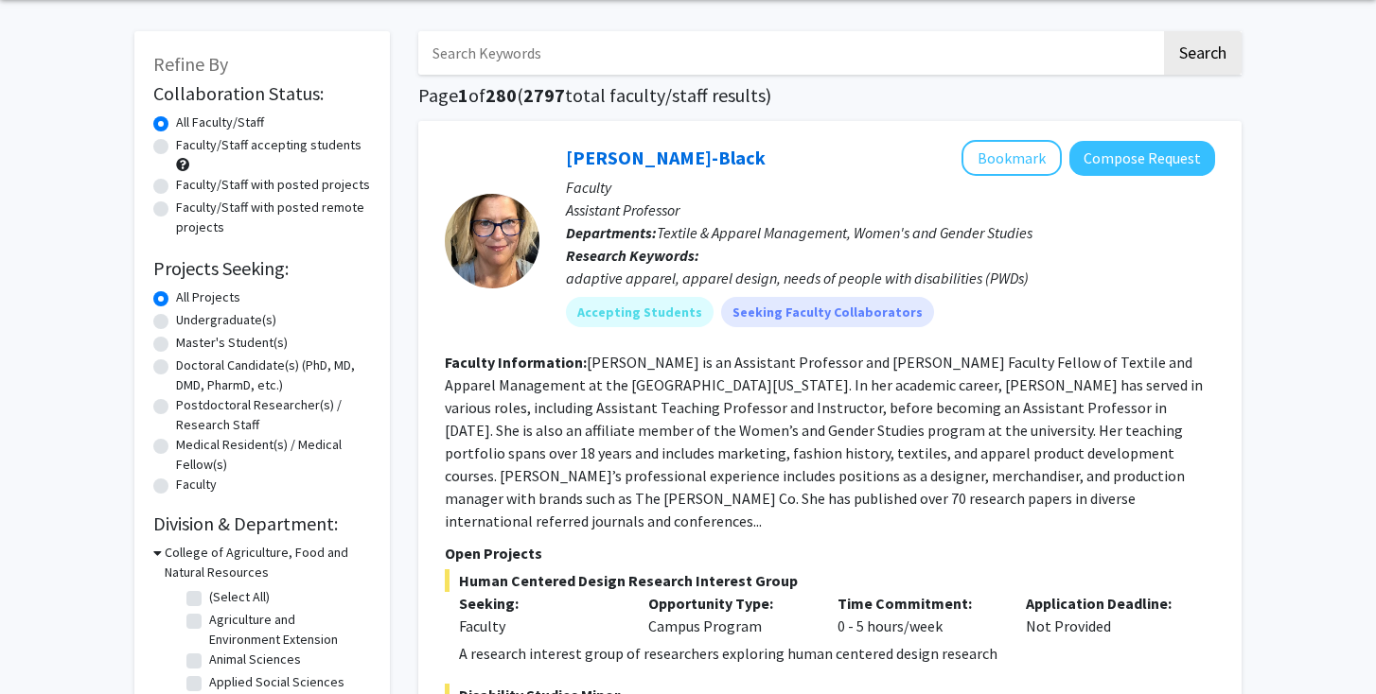
scroll to position [79, 0]
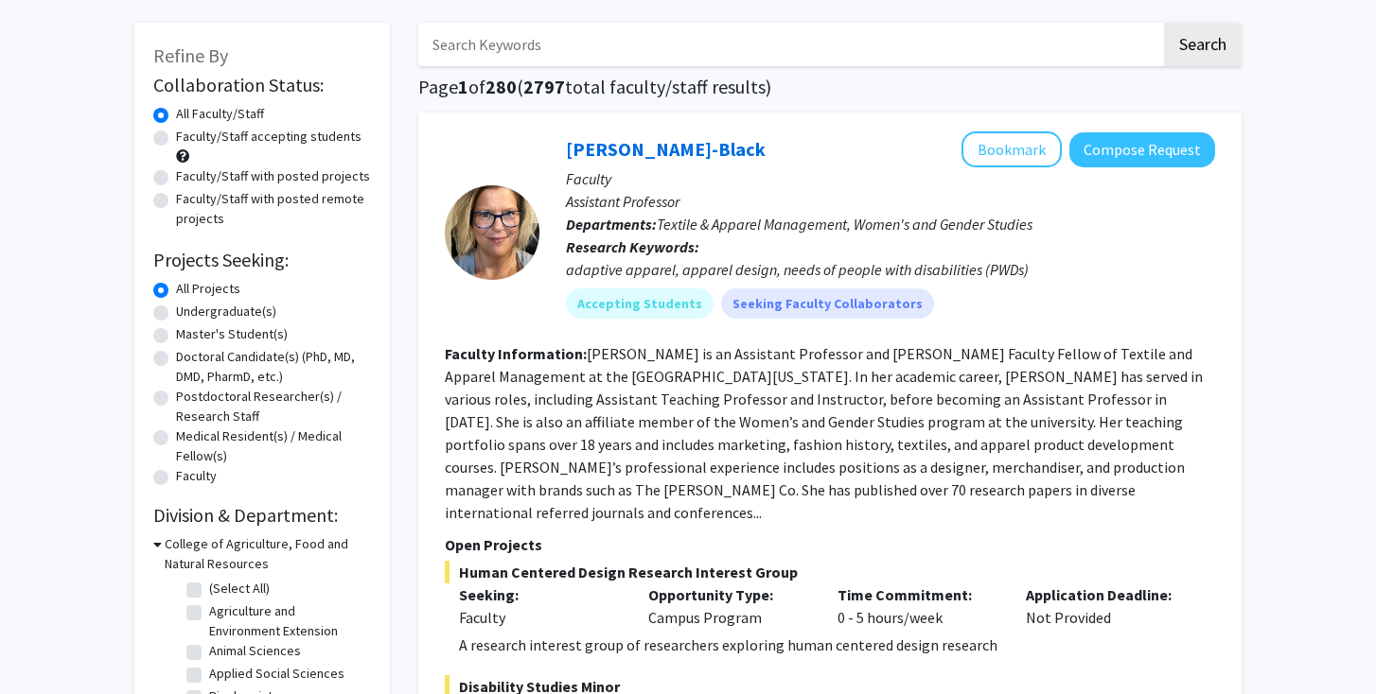
click at [176, 315] on label "Undergraduate(s)" at bounding box center [226, 312] width 100 height 20
click at [176, 314] on input "Undergraduate(s)" at bounding box center [182, 308] width 12 height 12
radio input "true"
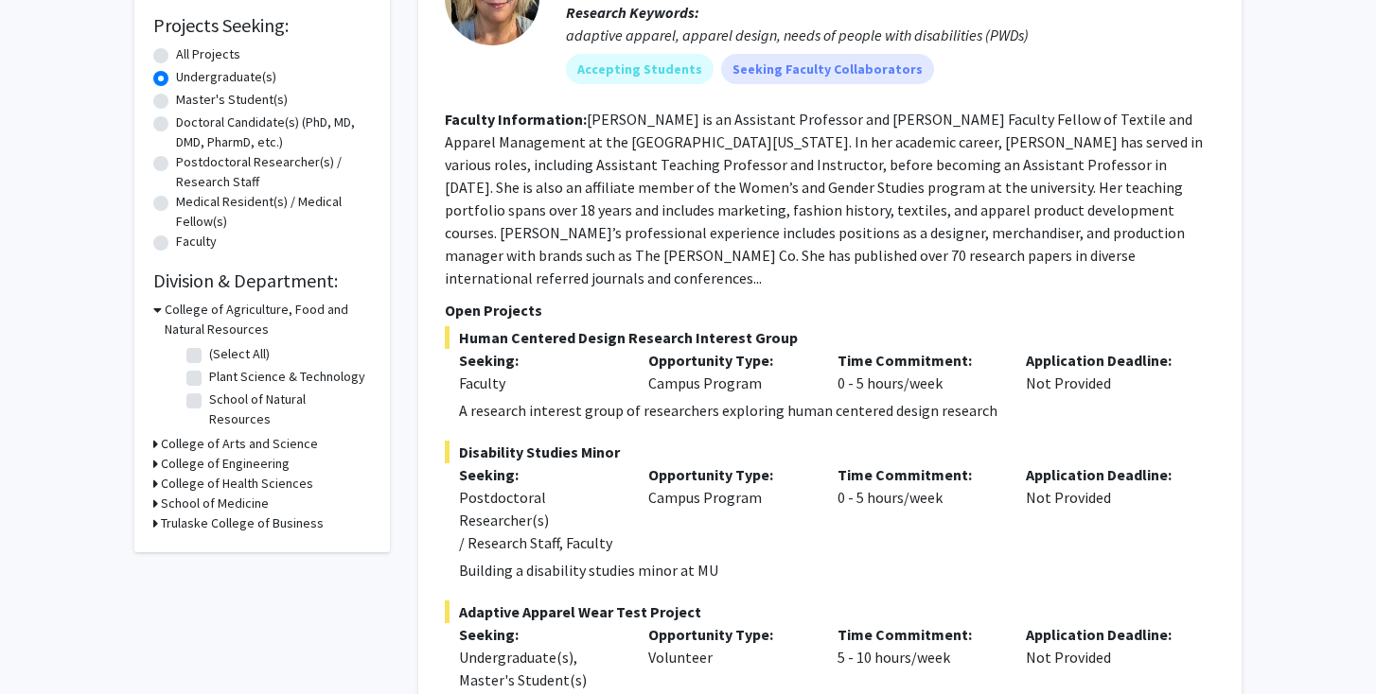
scroll to position [312, 0]
click at [234, 495] on h3 "School of Medicine" at bounding box center [215, 505] width 108 height 20
click at [209, 519] on label "(Select All)" at bounding box center [239, 529] width 61 height 20
click at [209, 519] on input "(Select All)" at bounding box center [215, 525] width 12 height 12
checkbox input "true"
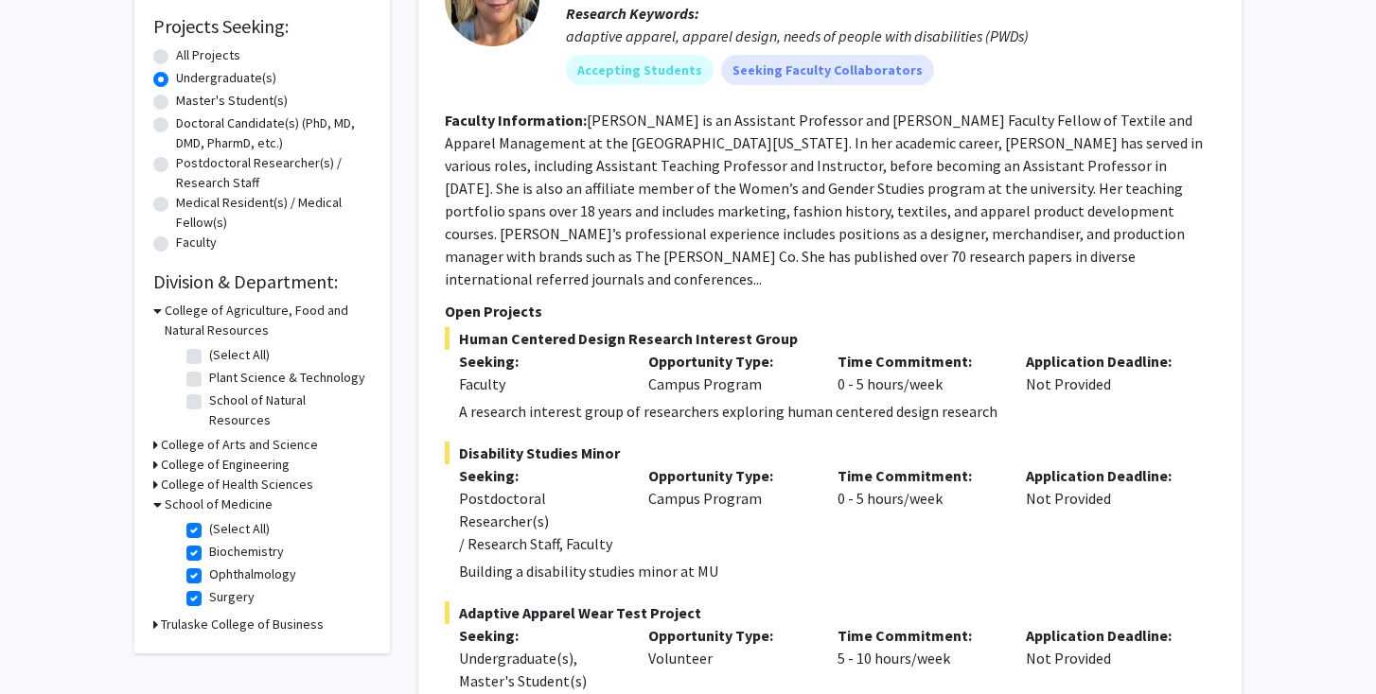
checkbox input "true"
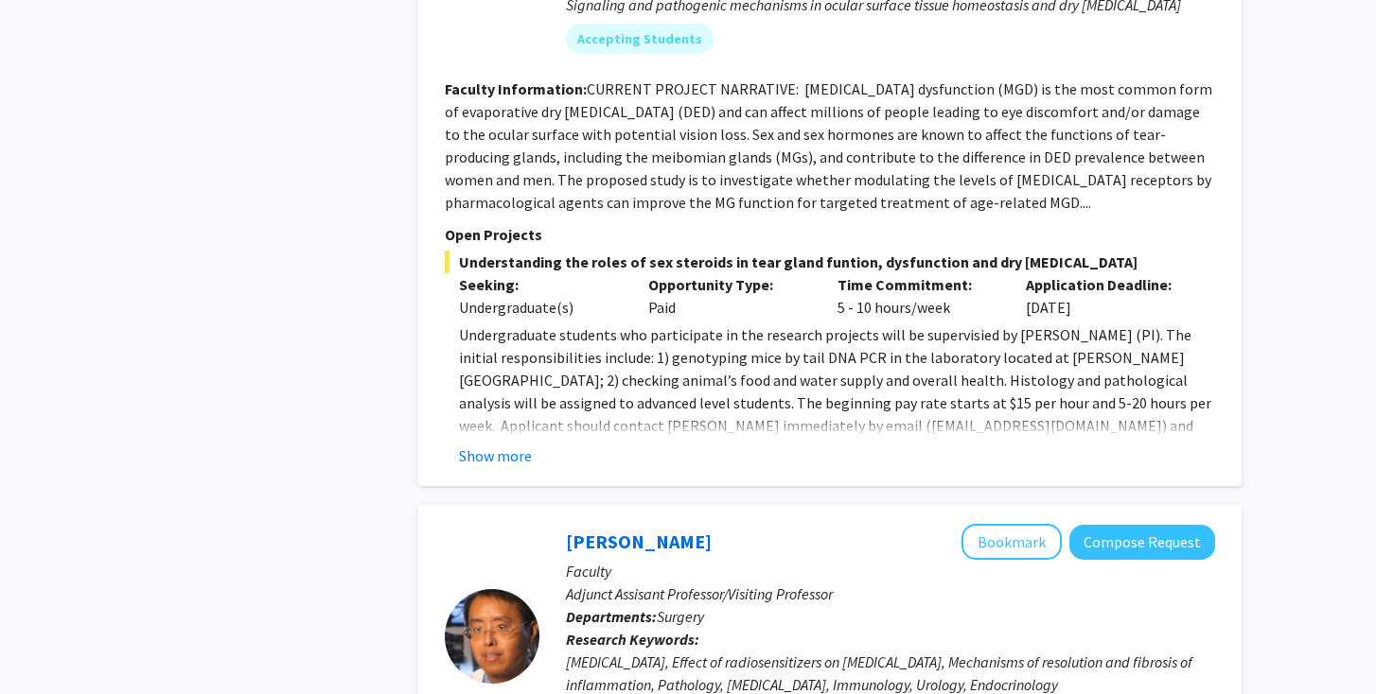
scroll to position [1867, 0]
click at [509, 444] on button "Show more" at bounding box center [495, 455] width 73 height 23
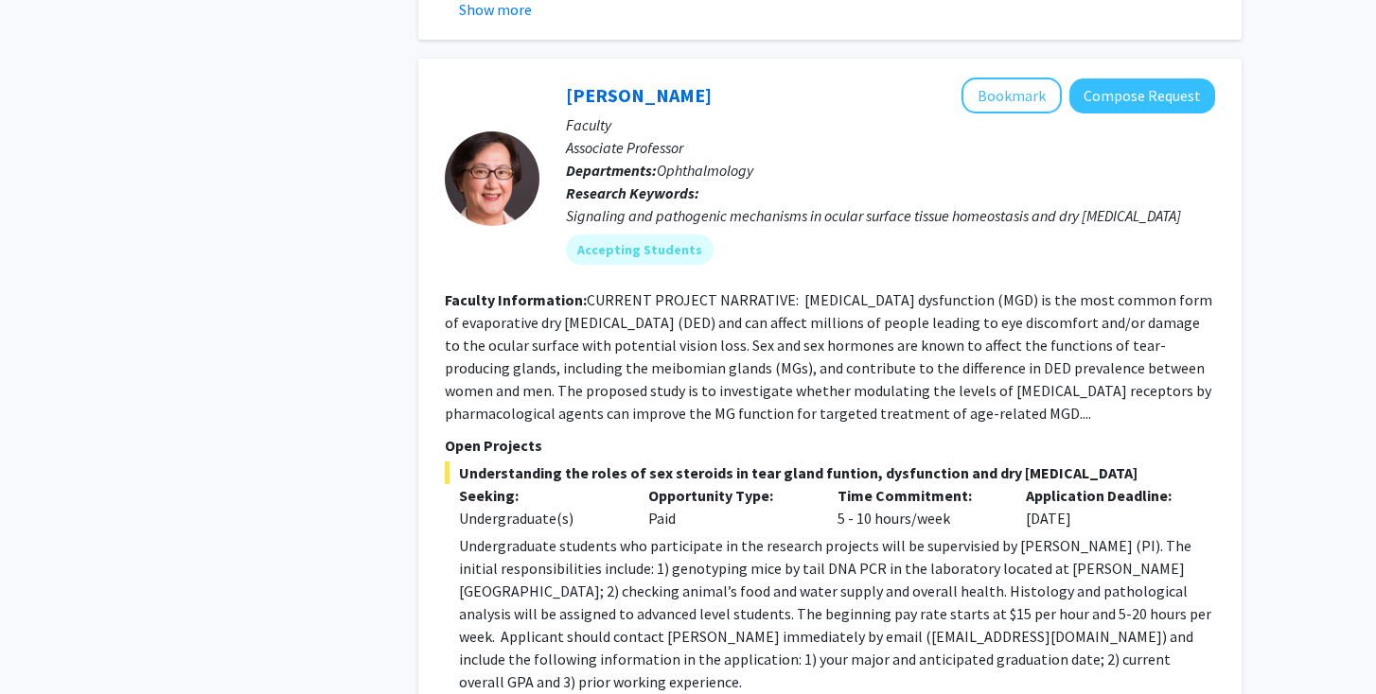
scroll to position [1648, 0]
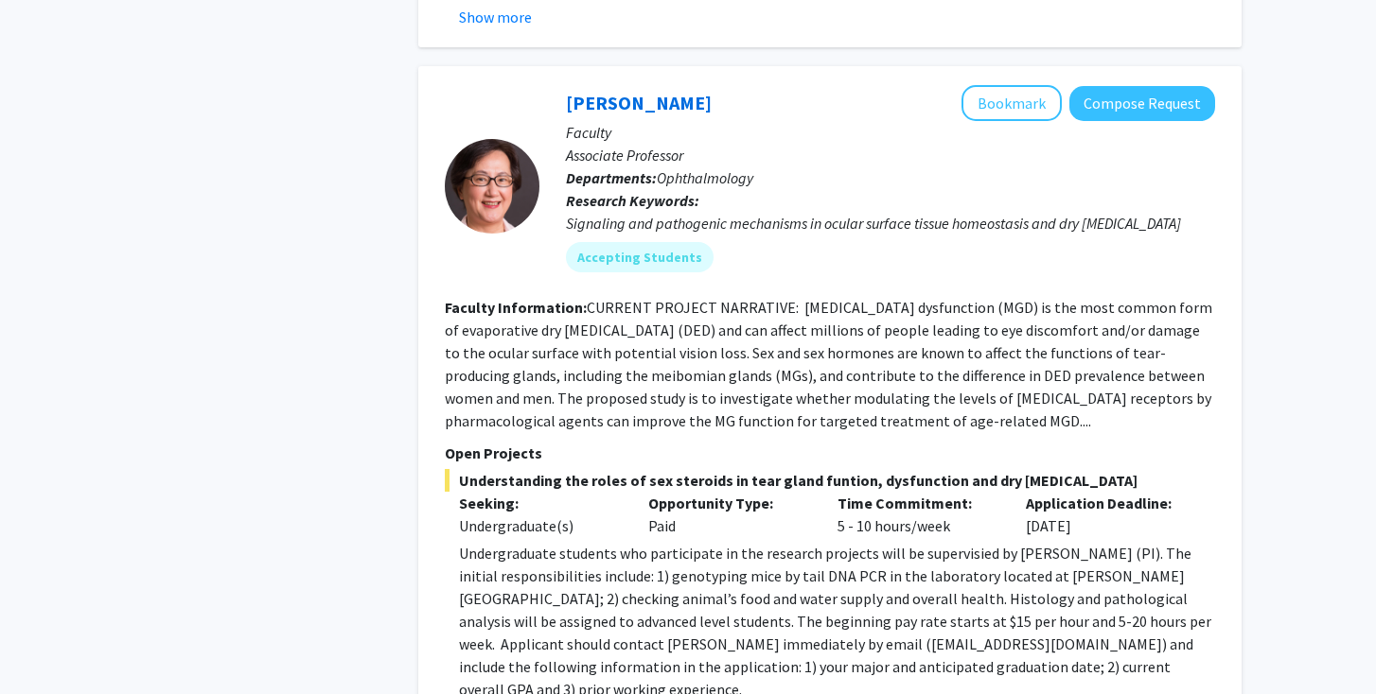
click at [1229, 279] on div "Lixing Reneker Bookmark Compose Request Faculty Associate Professor Departments…" at bounding box center [829, 408] width 823 height 684
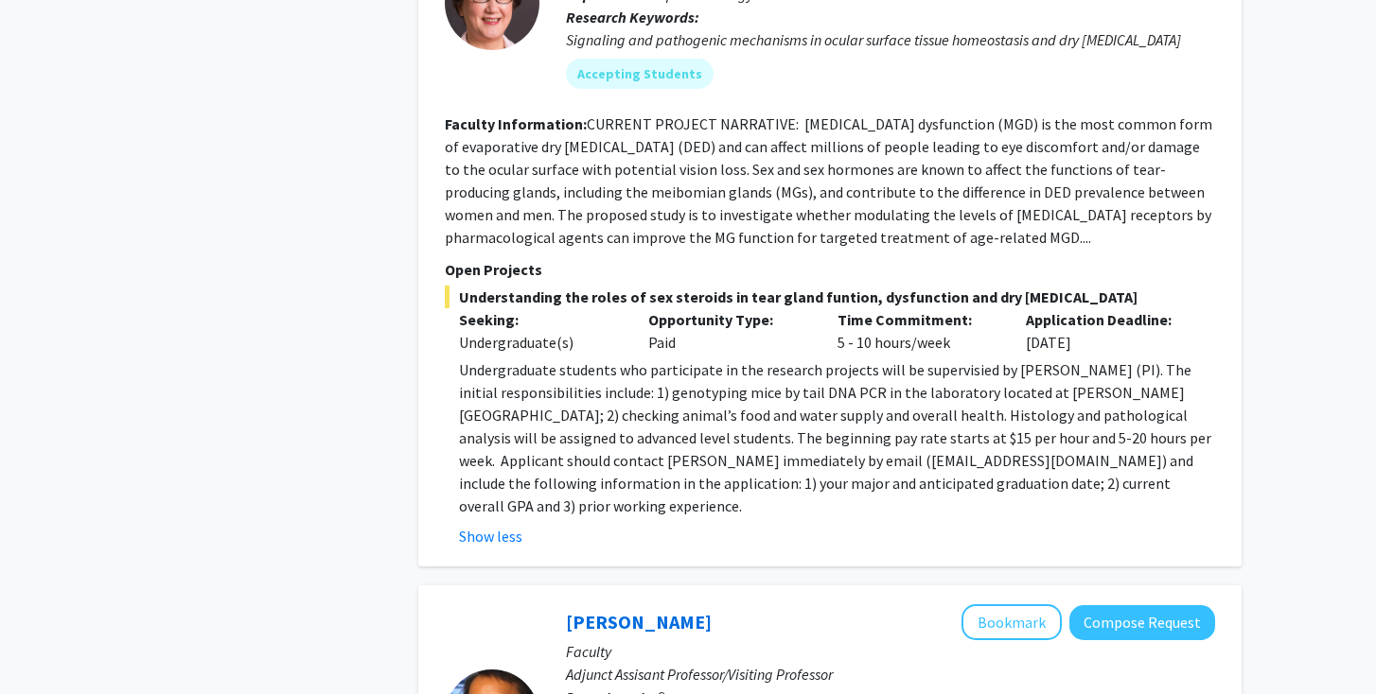
scroll to position [1828, 0]
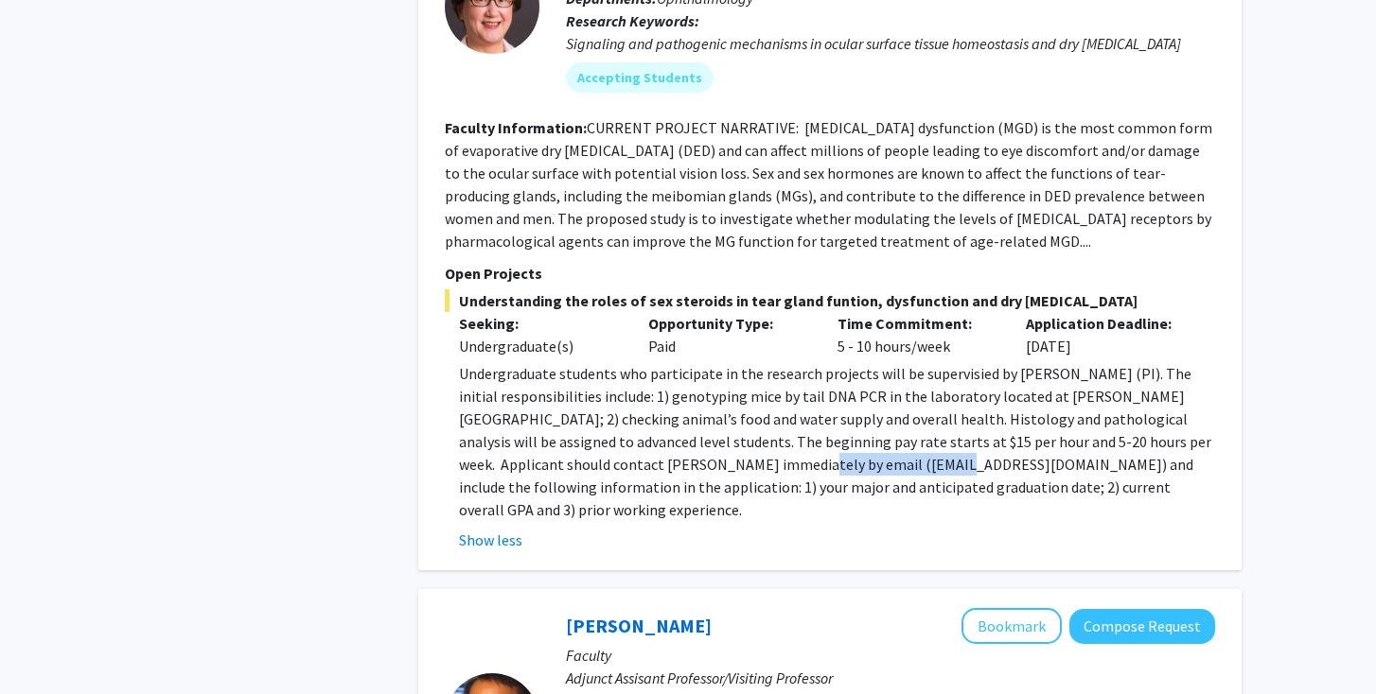
drag, startPoint x: 658, startPoint y: 445, endPoint x: 816, endPoint y: 443, distance: 158.0
click at [816, 443] on p "Undergraduate students who participate in the research projects will be supervi…" at bounding box center [837, 441] width 756 height 159
click at [1085, 476] on p "Undergraduate students who participate in the research projects will be supervi…" at bounding box center [837, 441] width 756 height 159
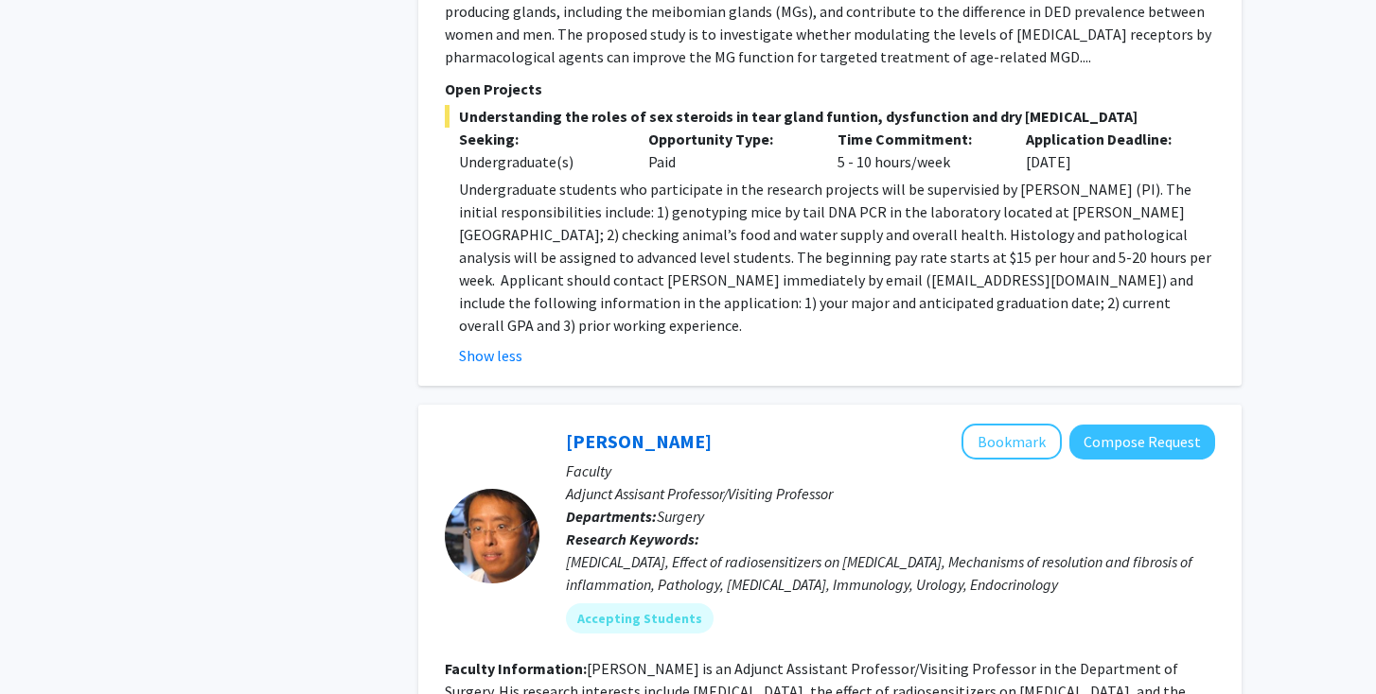
scroll to position [1962, 0]
